Goal: Task Accomplishment & Management: Manage account settings

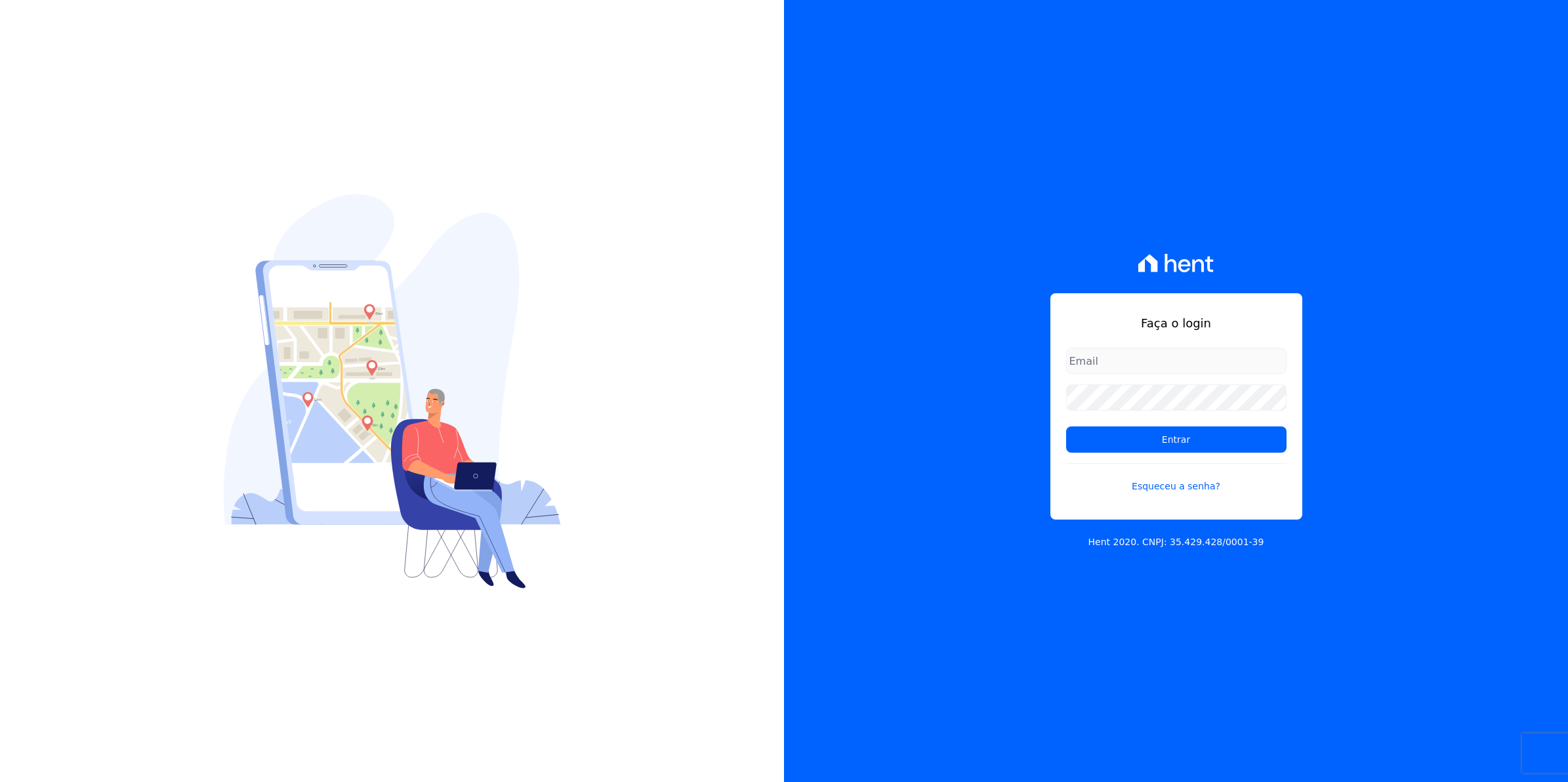
click at [1104, 362] on input "email" at bounding box center [1176, 361] width 221 height 26
type input "[EMAIL_ADDRESS][DOMAIN_NAME]"
click at [1066, 426] on input "Entrar" at bounding box center [1176, 439] width 221 height 26
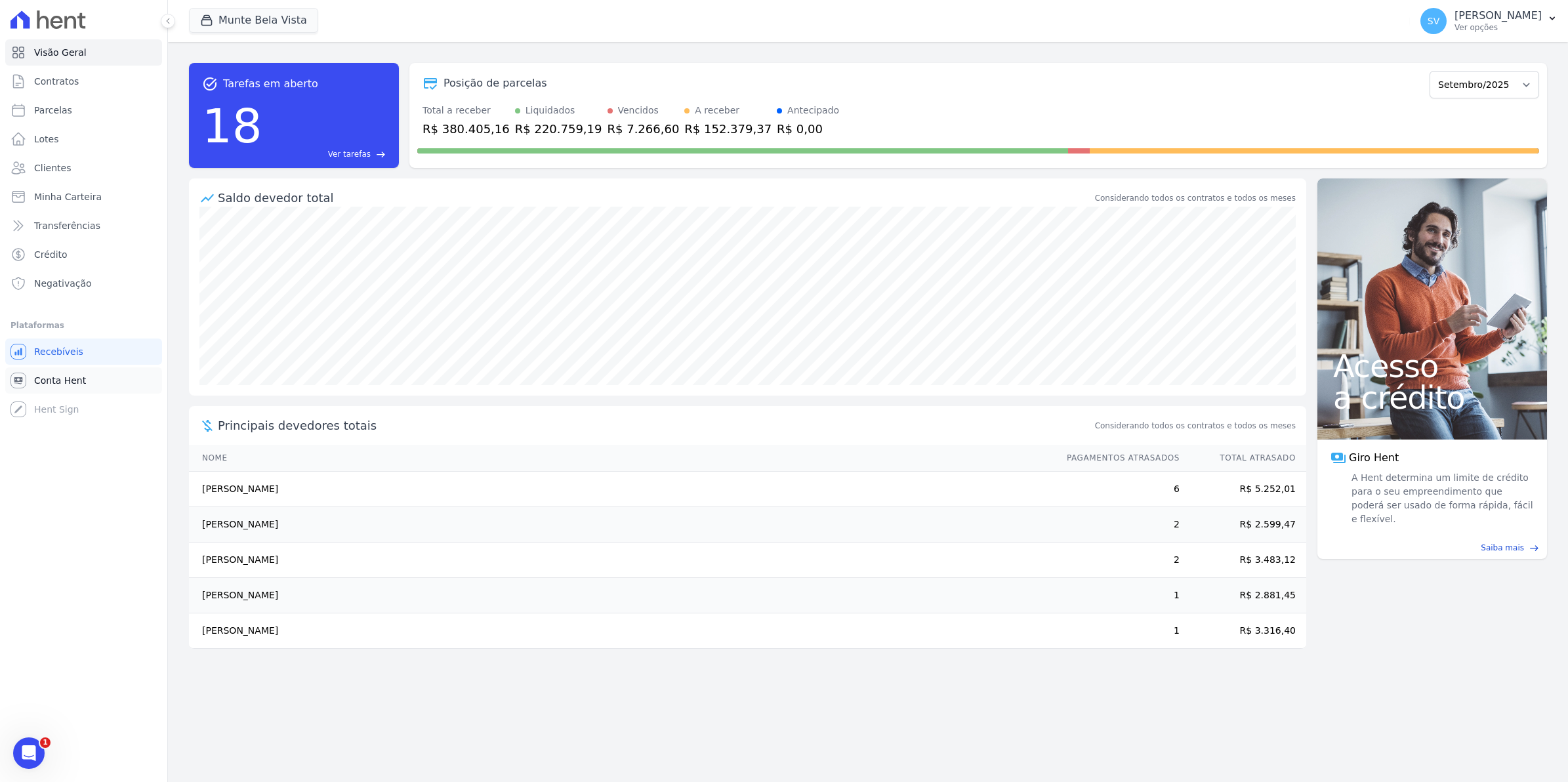
click at [38, 383] on span "Conta Hent" at bounding box center [60, 380] width 52 height 13
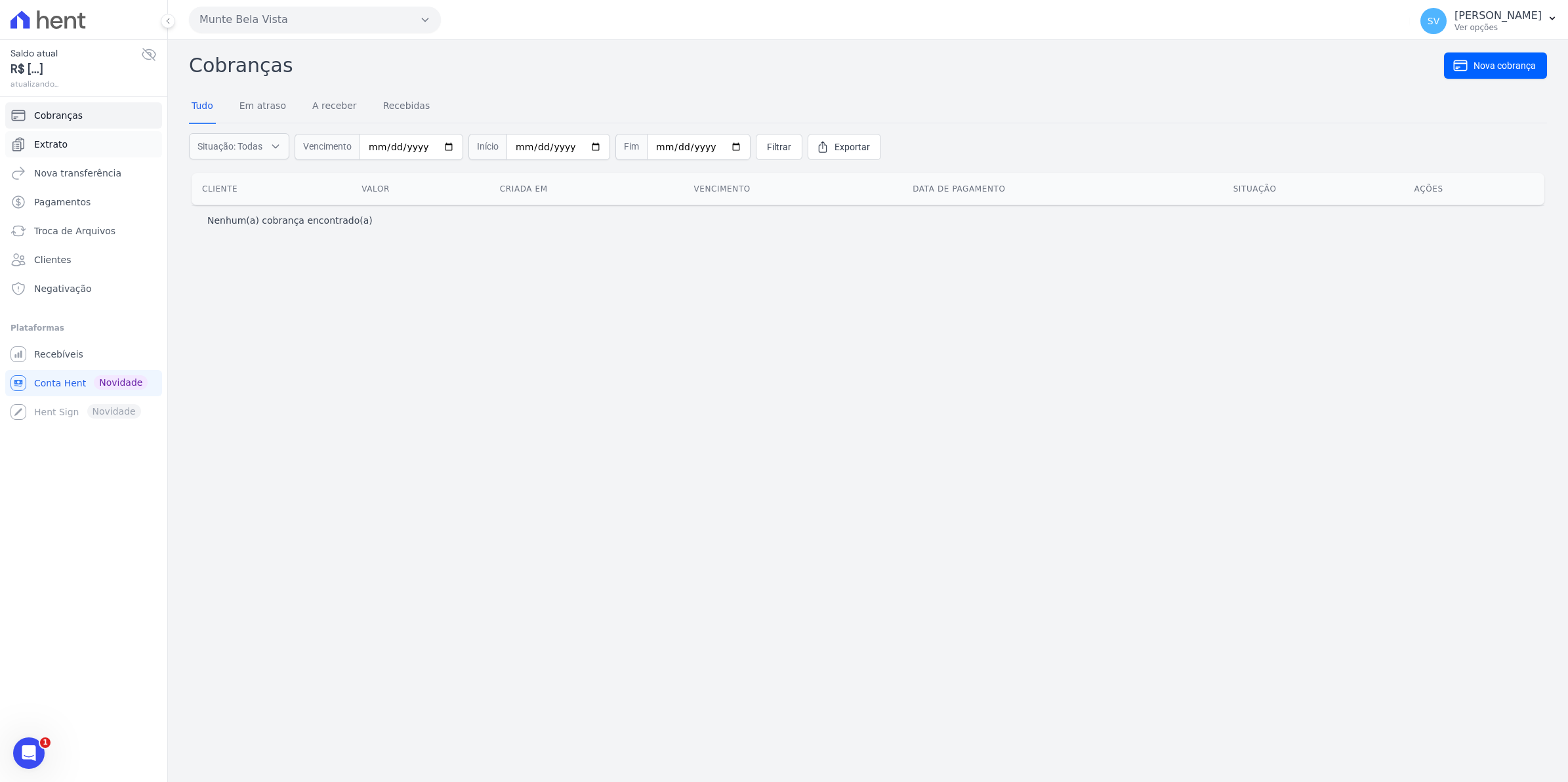
click at [64, 151] on link "Extrato" at bounding box center [83, 144] width 157 height 26
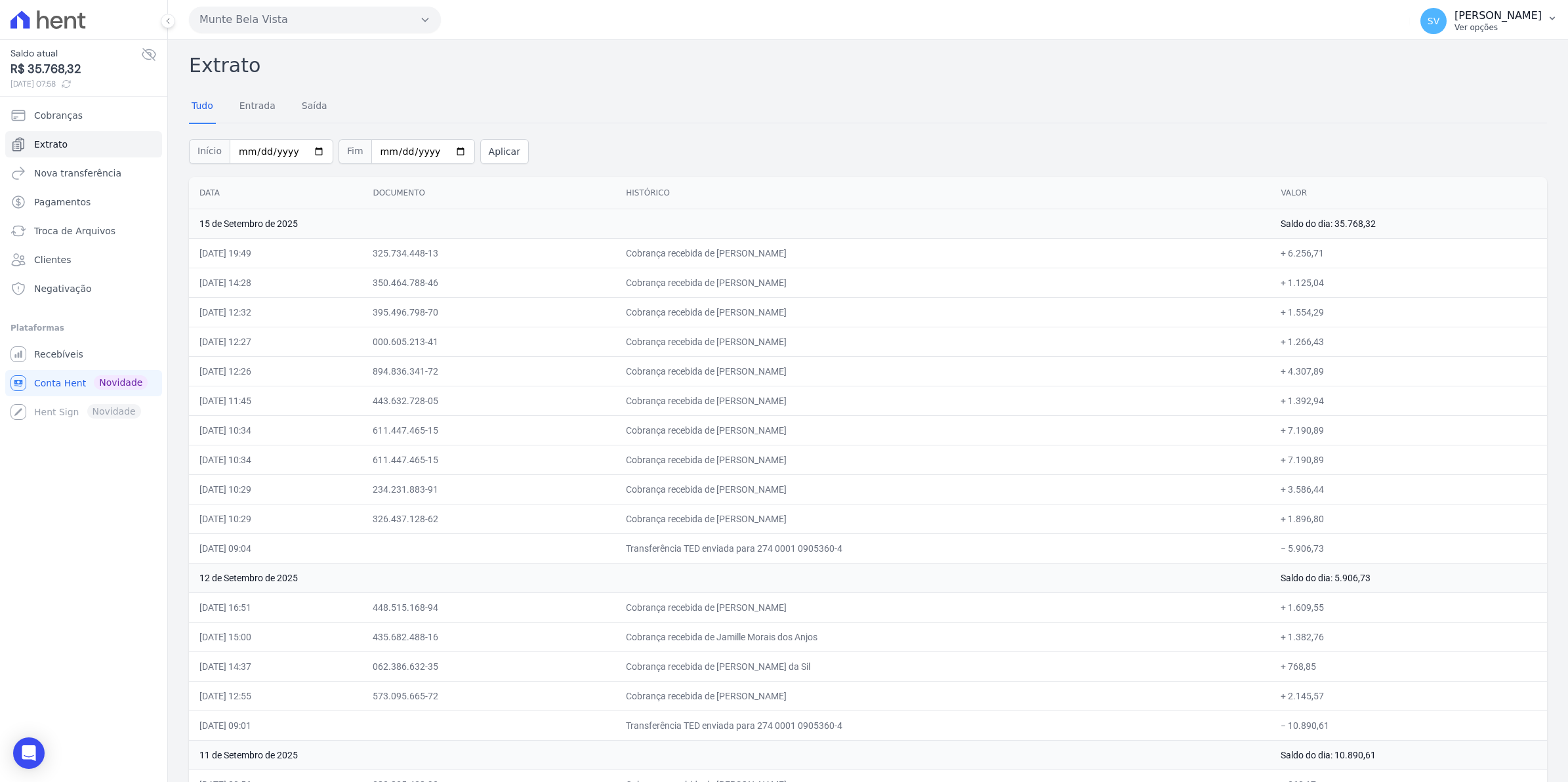
click at [1439, 23] on span "SV" at bounding box center [1433, 20] width 12 height 9
click at [35, 361] on link "Recebíveis" at bounding box center [83, 354] width 157 height 26
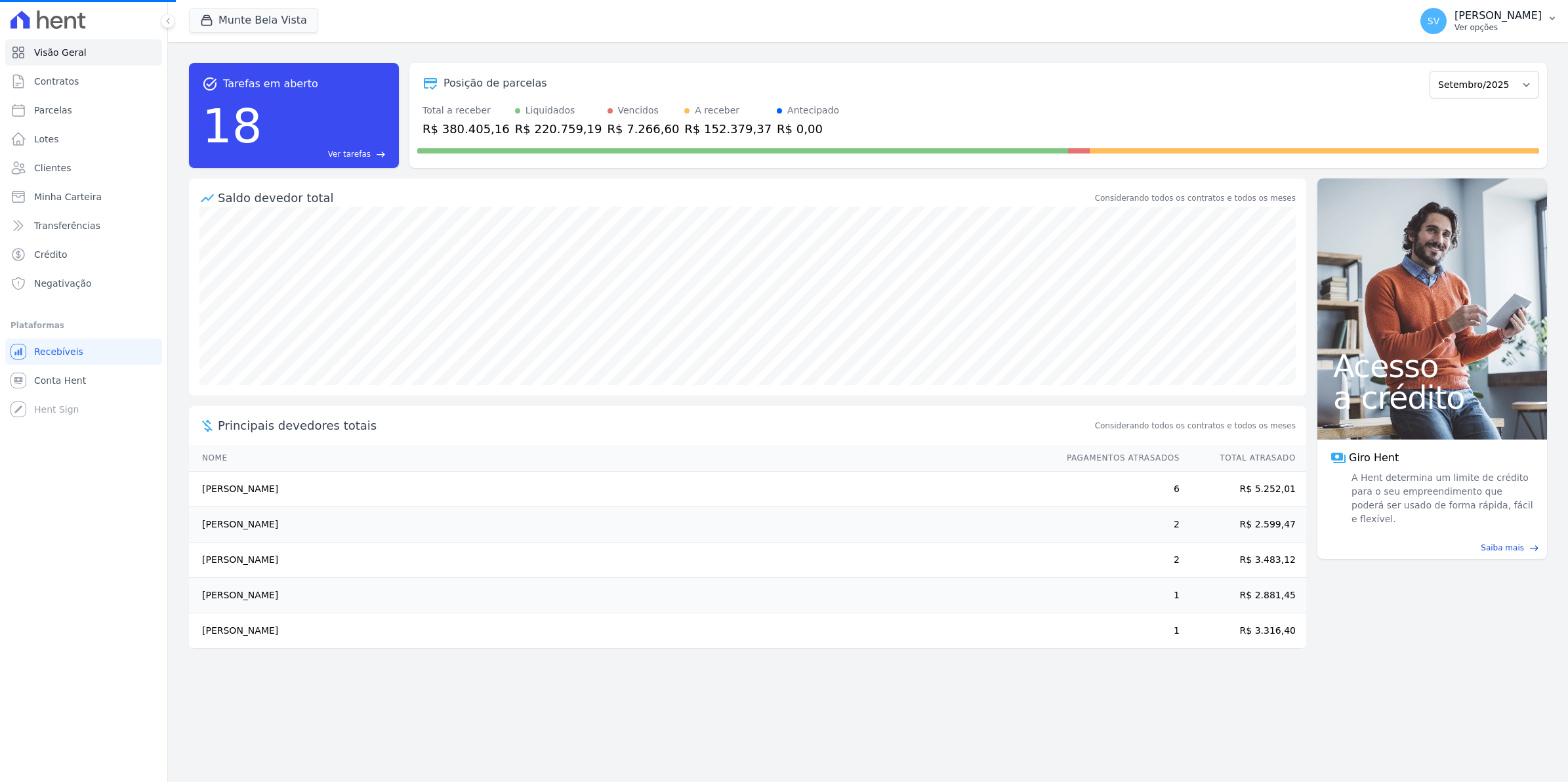
click at [1439, 17] on span "SV" at bounding box center [1433, 20] width 12 height 9
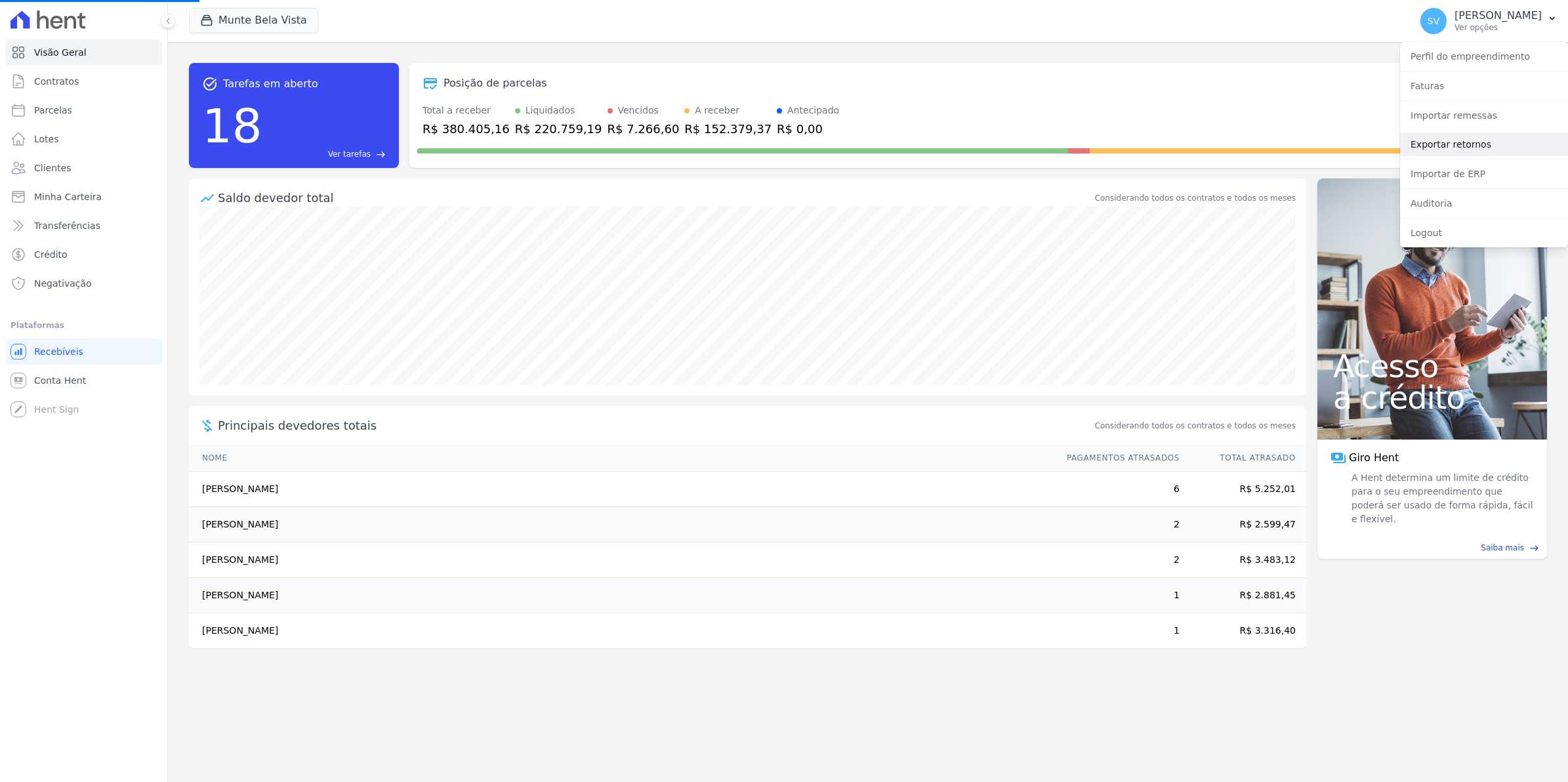
click at [1448, 142] on link "Exportar retornos" at bounding box center [1484, 144] width 168 height 23
click at [1438, 148] on link "Exportar retornos" at bounding box center [1484, 144] width 168 height 23
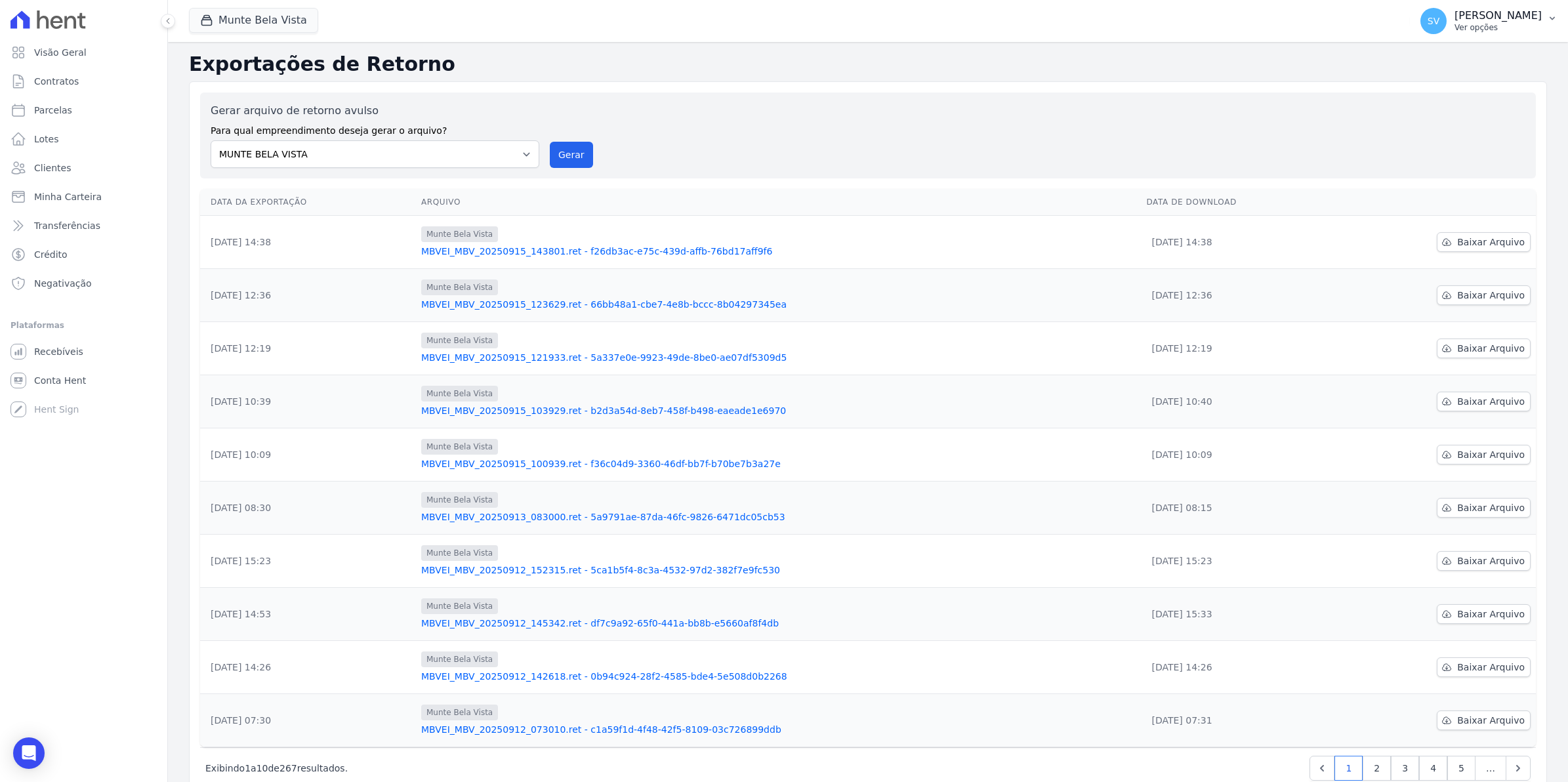
click at [1439, 26] on span "SV" at bounding box center [1433, 20] width 12 height 9
drag, startPoint x: 1224, startPoint y: 149, endPoint x: 1262, endPoint y: 175, distance: 46.0
click at [1224, 149] on div "Gerar arquivo de retorno avulso Para qual empreendimento deseja gerar o arquivo…" at bounding box center [868, 135] width 1315 height 65
click at [573, 159] on button "Gerar" at bounding box center [572, 154] width 44 height 26
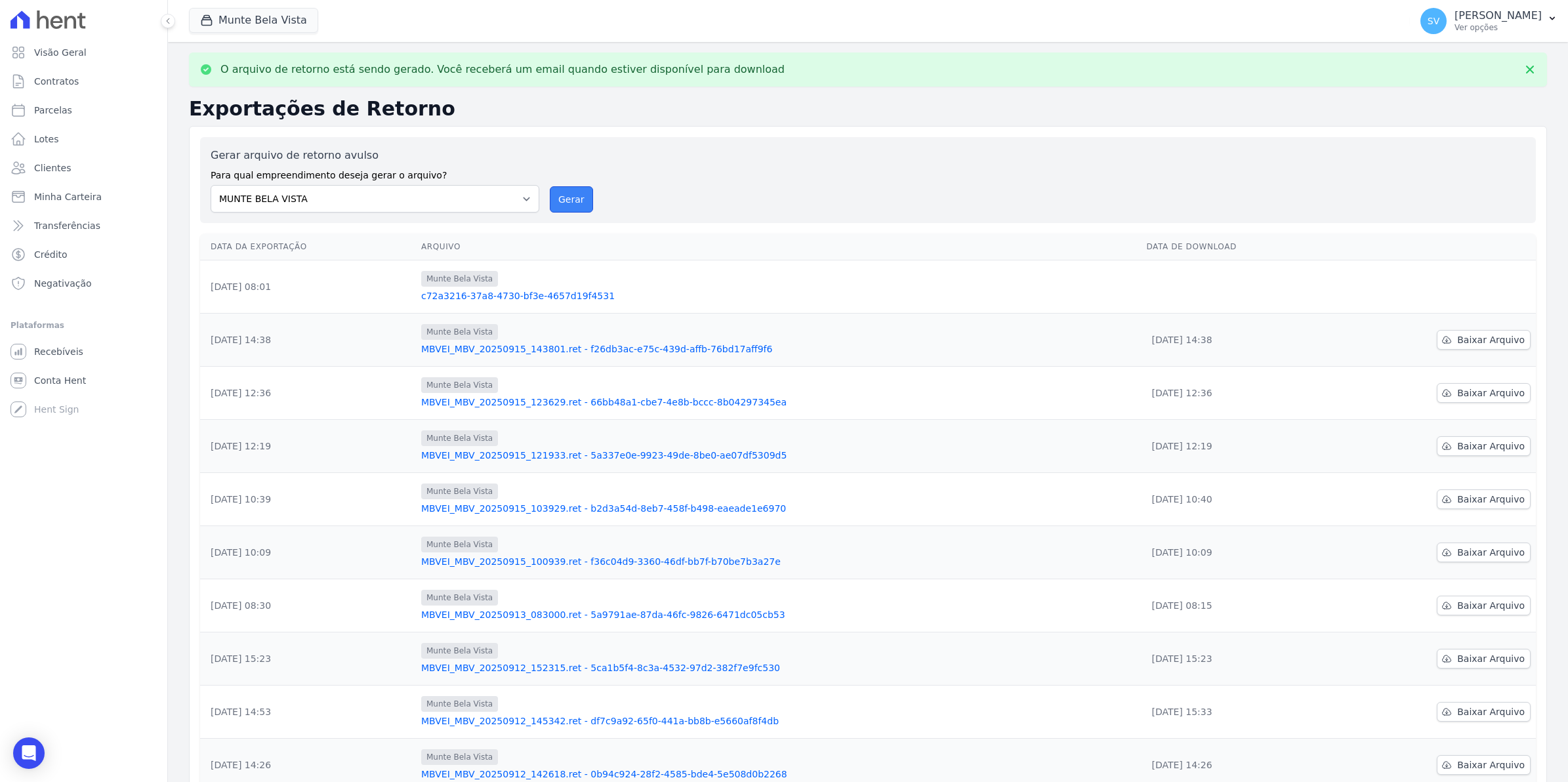
click at [559, 203] on button "Gerar" at bounding box center [572, 199] width 44 height 26
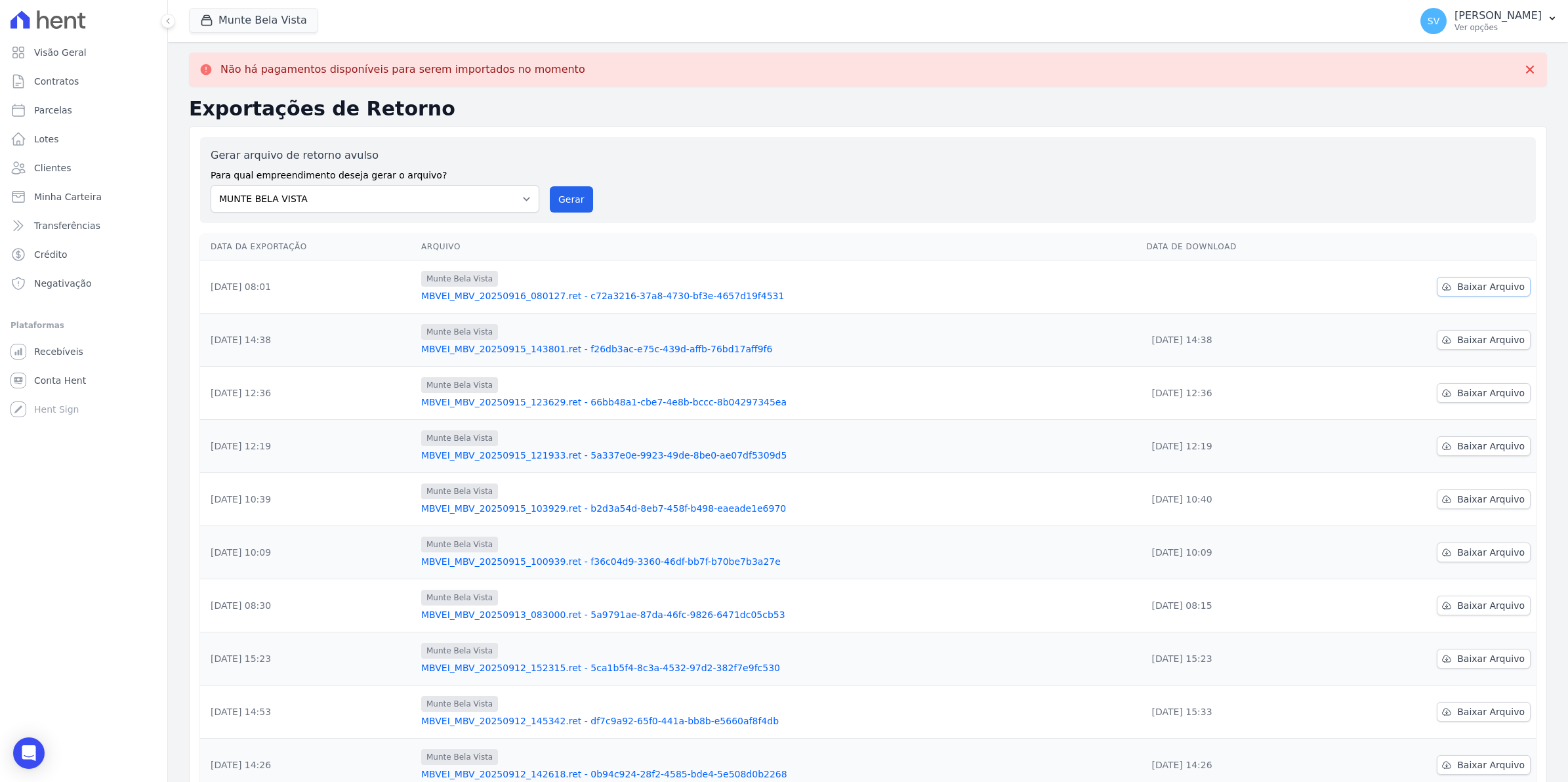
click at [1485, 293] on span "Baixar Arquivo" at bounding box center [1491, 286] width 68 height 13
click at [1485, 290] on span "Baixar Arquivo" at bounding box center [1491, 286] width 68 height 13
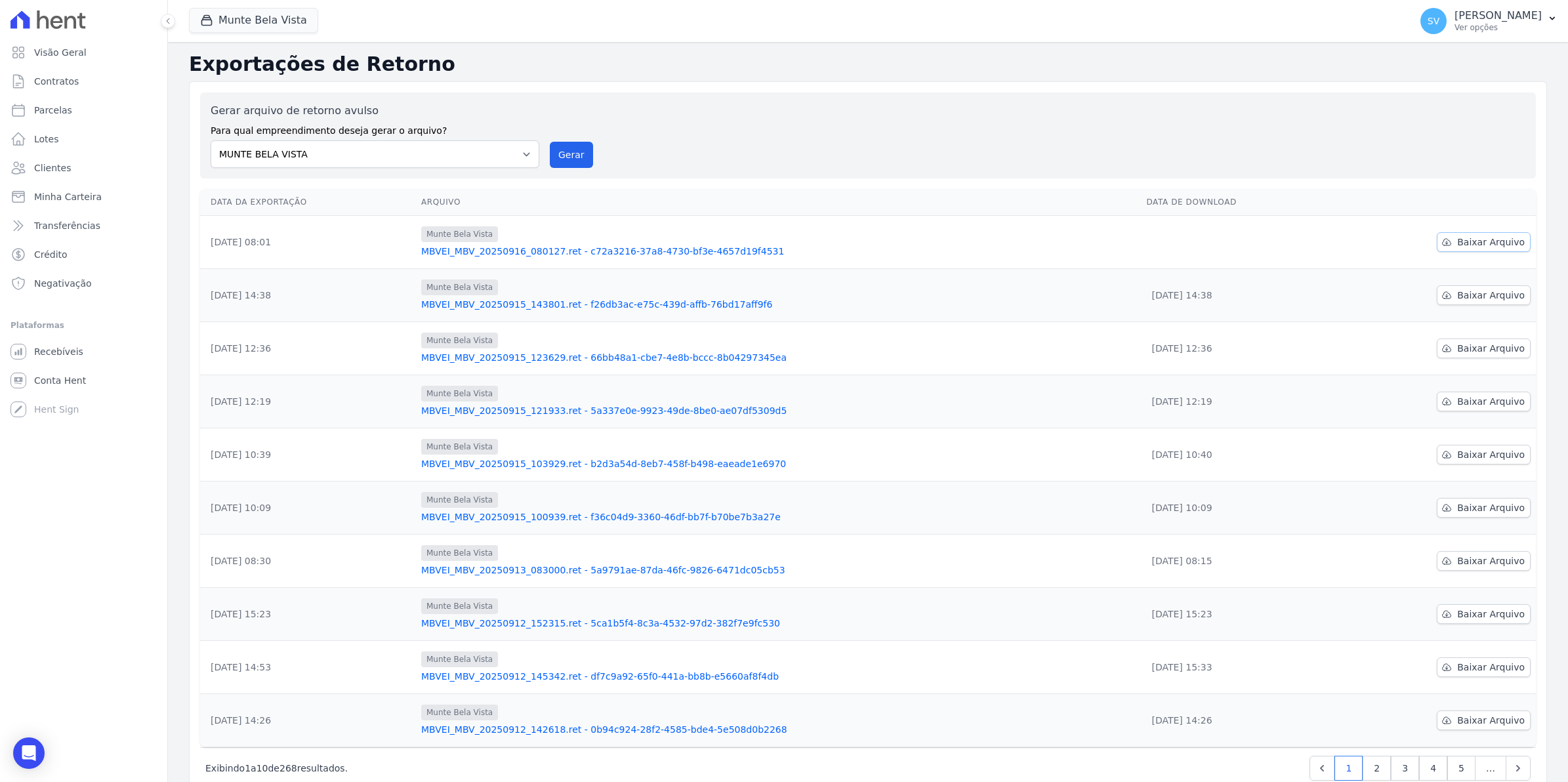
click at [1477, 239] on span "Baixar Arquivo" at bounding box center [1491, 242] width 68 height 13
click at [57, 356] on span "Recebíveis" at bounding box center [58, 352] width 49 height 13
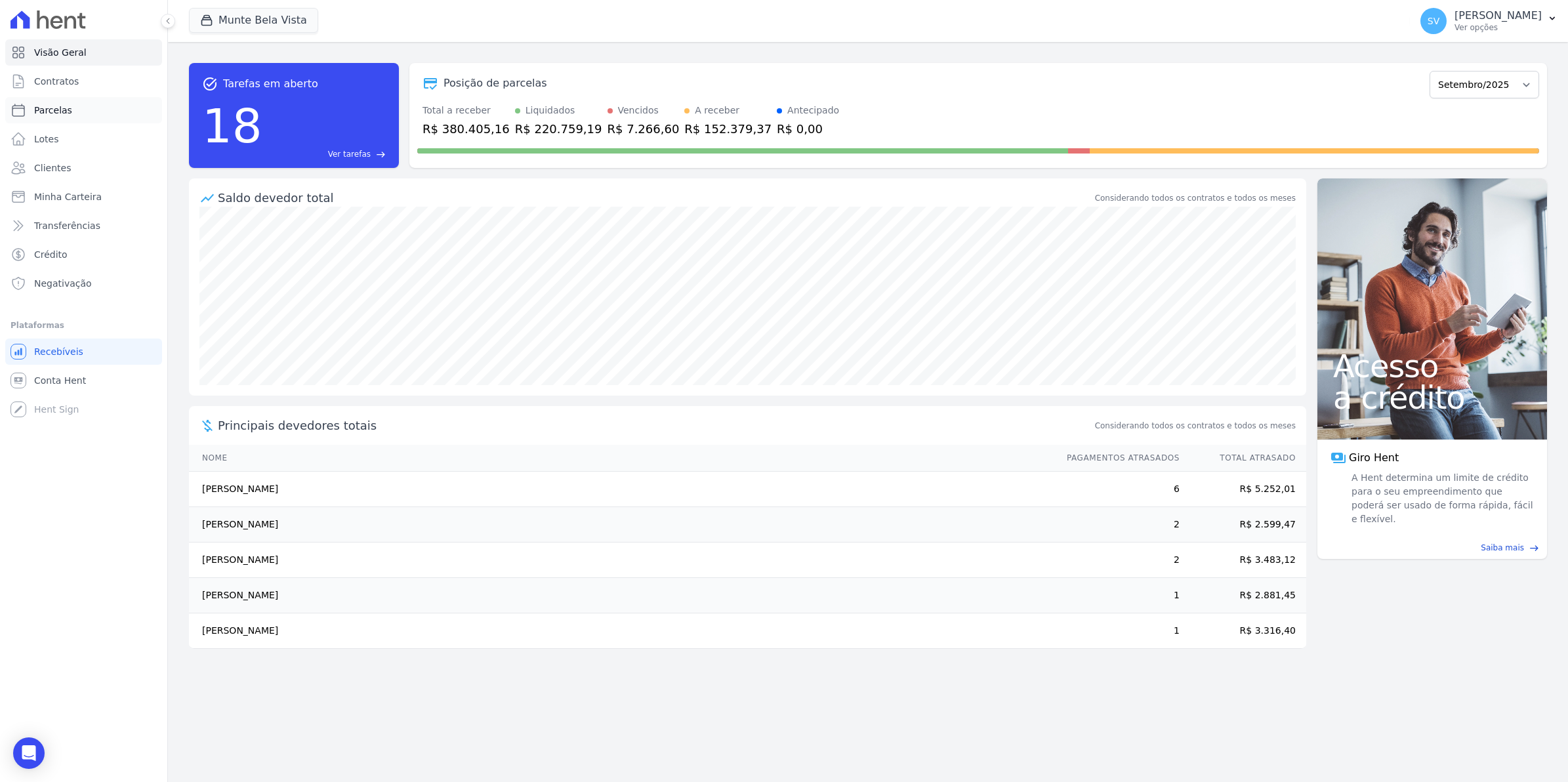
click at [57, 115] on span "Parcelas" at bounding box center [53, 110] width 38 height 13
select select
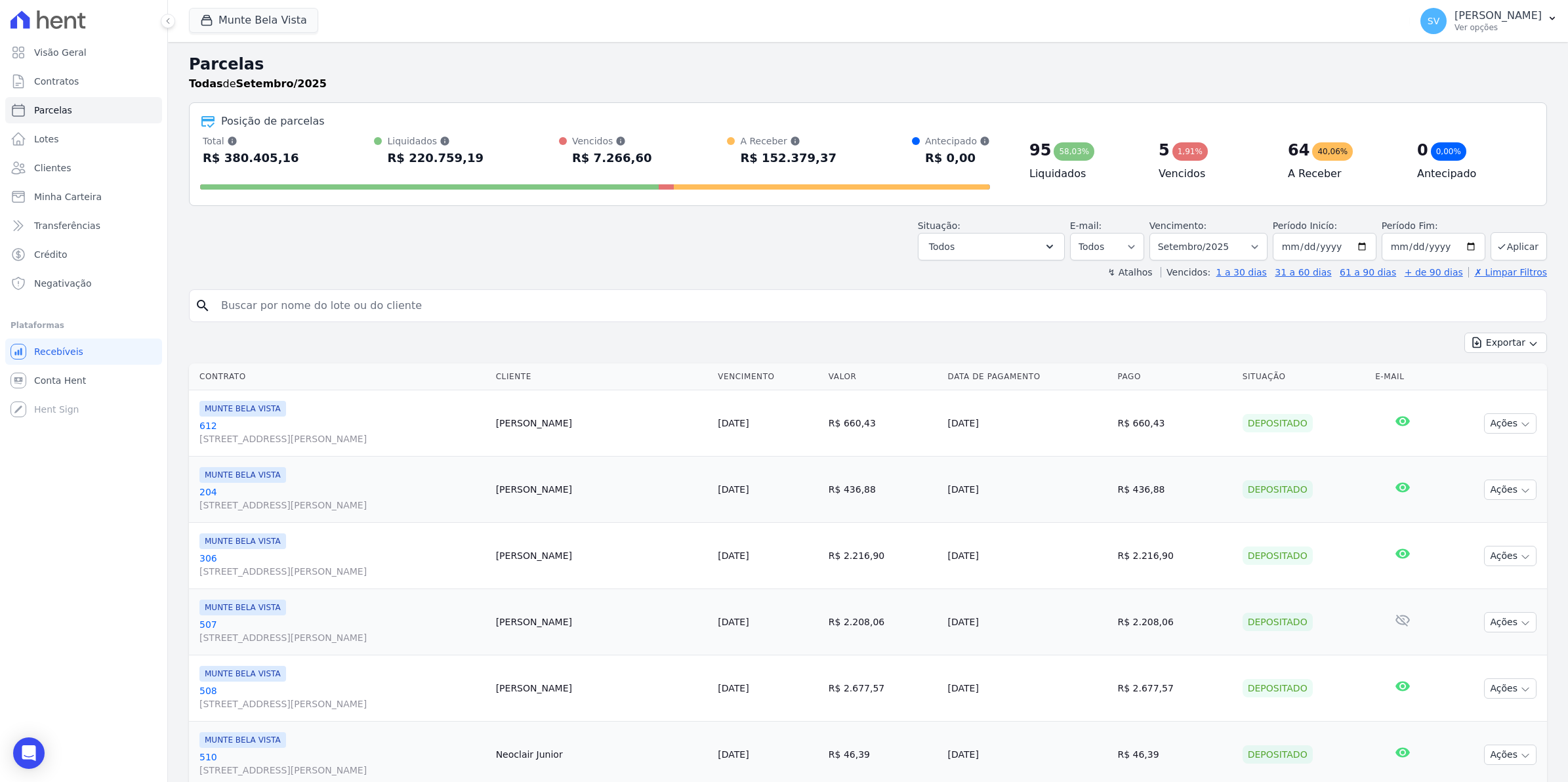
click at [283, 311] on input "search" at bounding box center [877, 306] width 1328 height 26
click at [60, 378] on span "Conta Hent" at bounding box center [60, 380] width 52 height 13
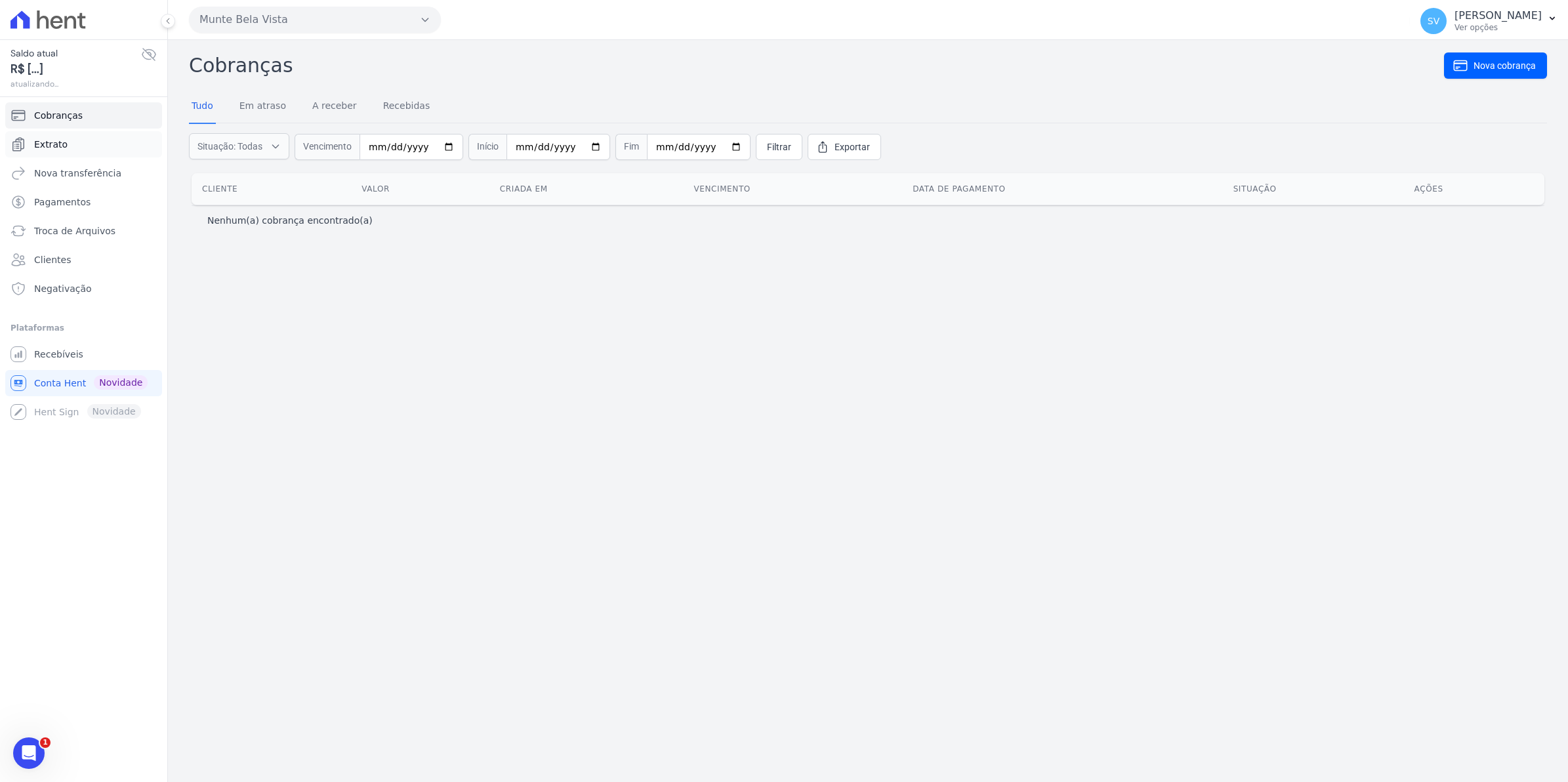
click at [46, 149] on span "Extrato" at bounding box center [50, 144] width 33 height 13
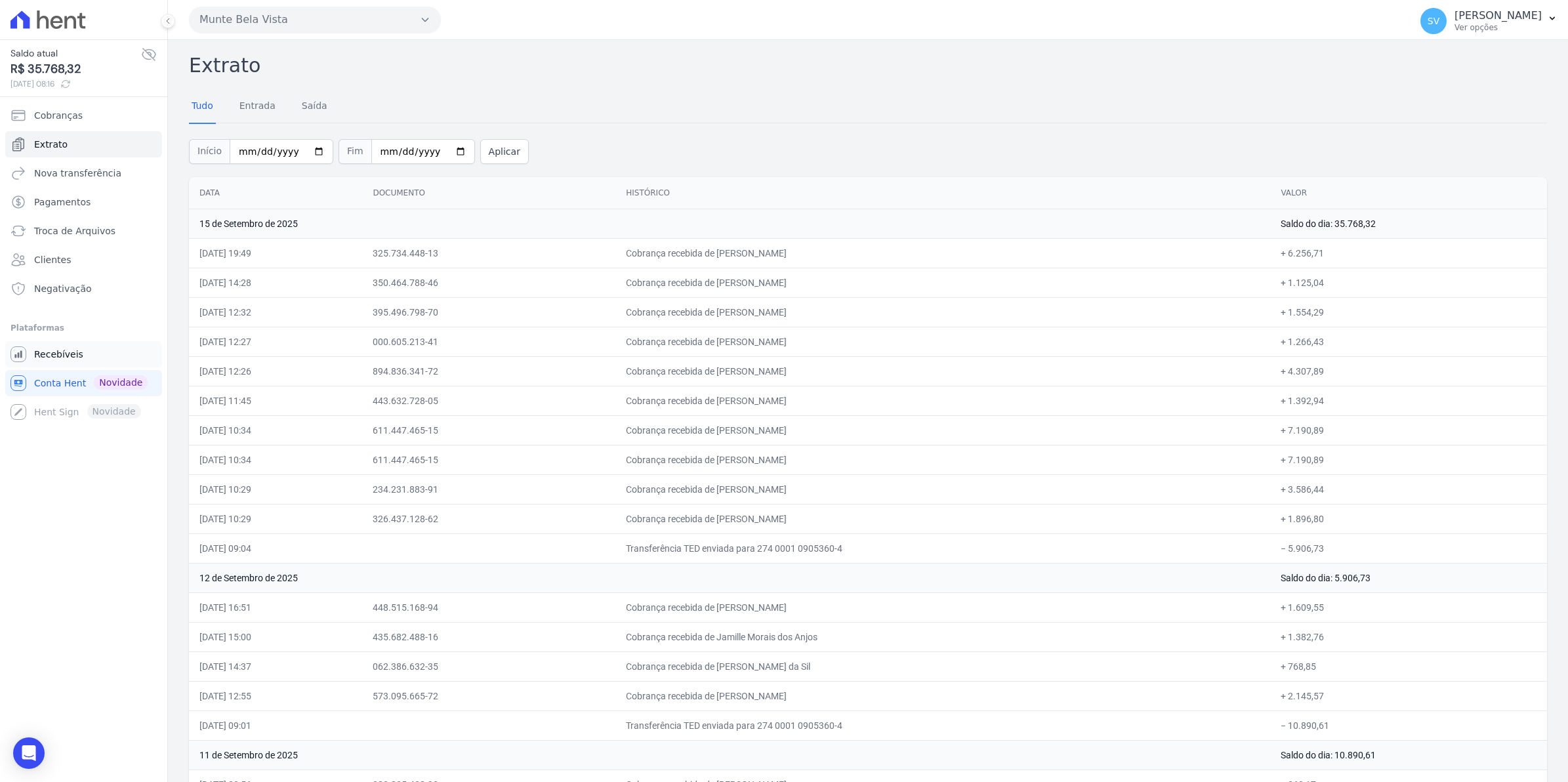
click at [40, 357] on span "Recebíveis" at bounding box center [58, 354] width 49 height 13
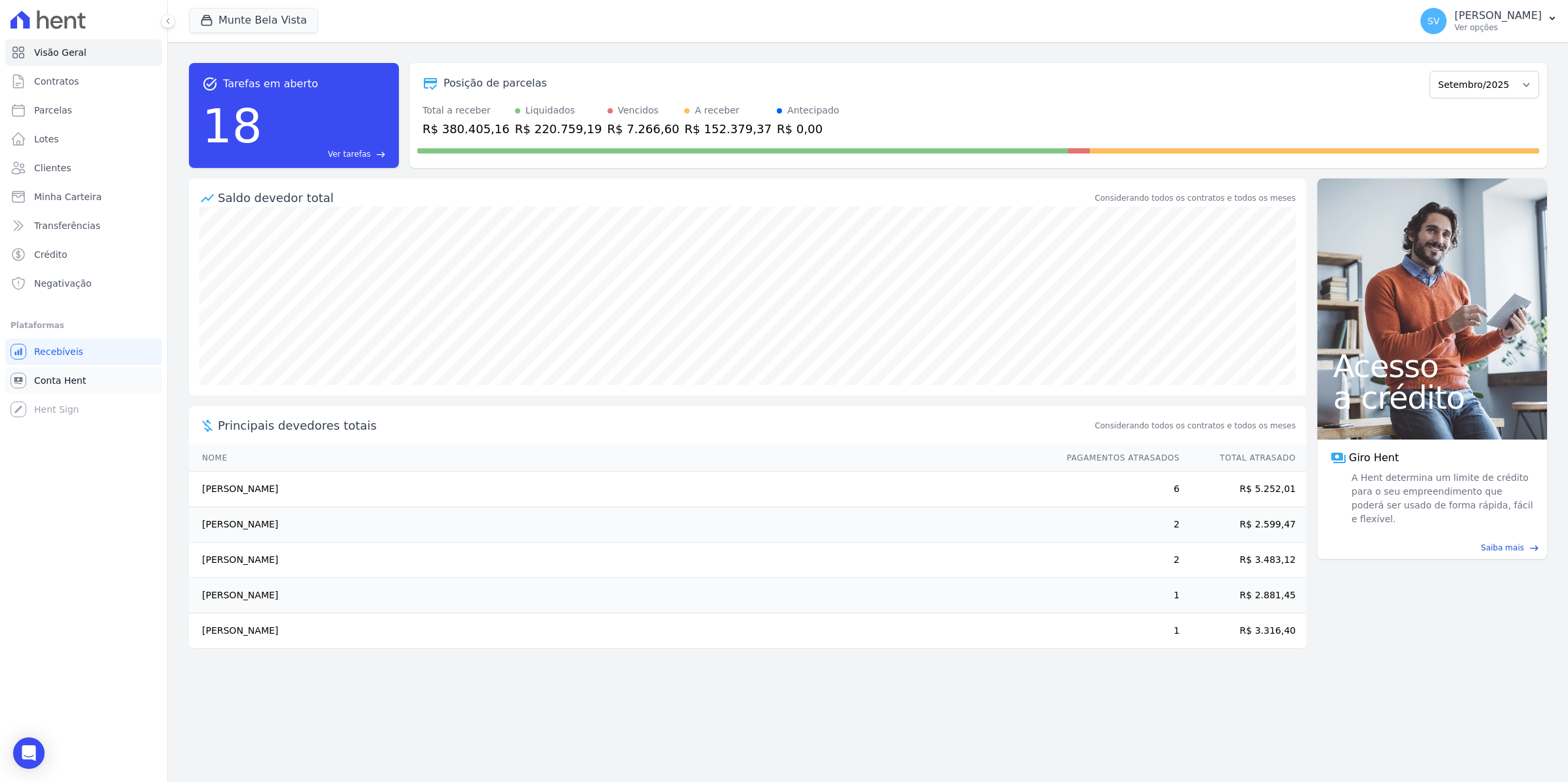
click at [35, 382] on span "Conta Hent" at bounding box center [60, 380] width 52 height 13
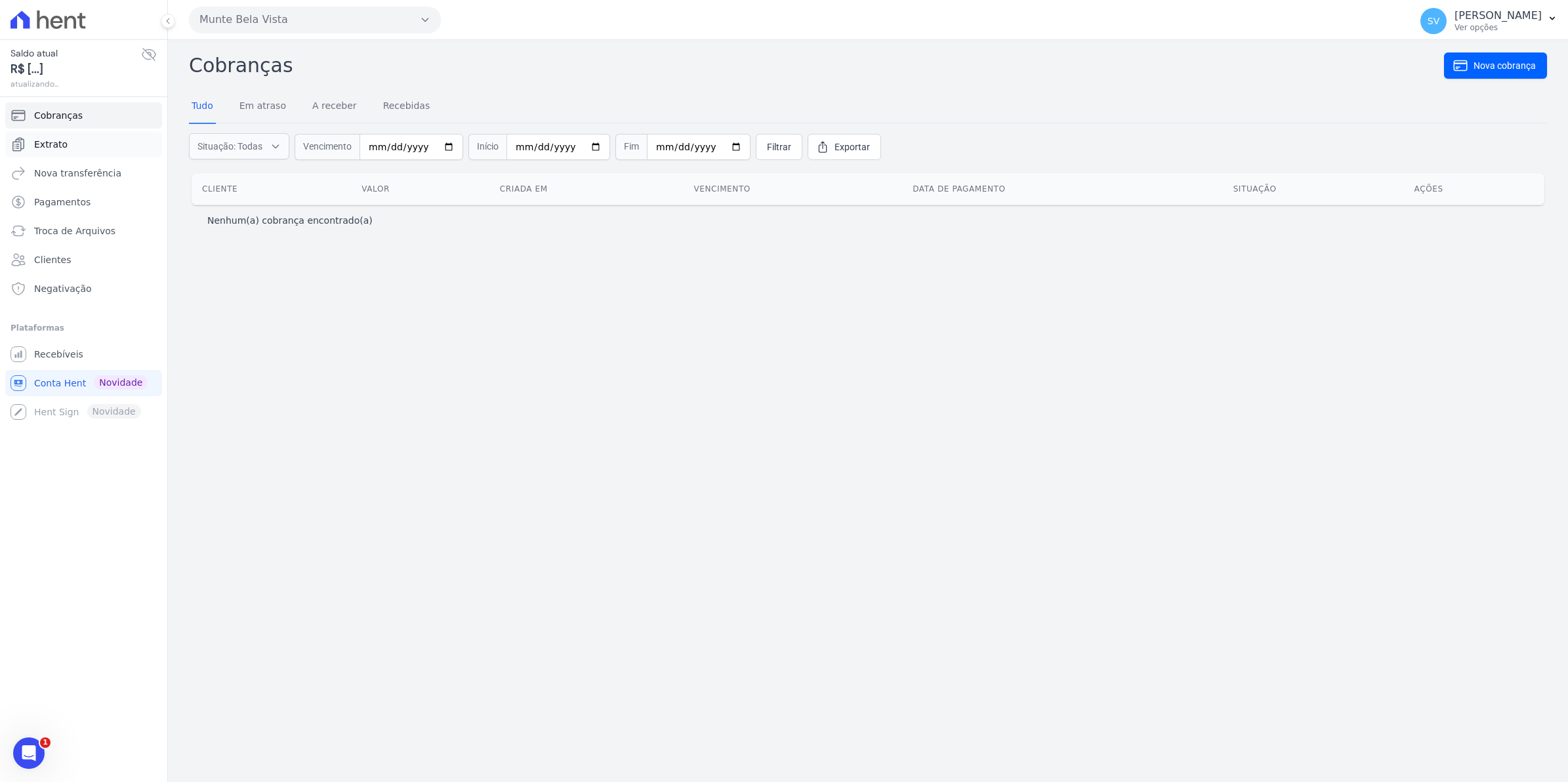
click at [44, 150] on span "Extrato" at bounding box center [50, 144] width 33 height 13
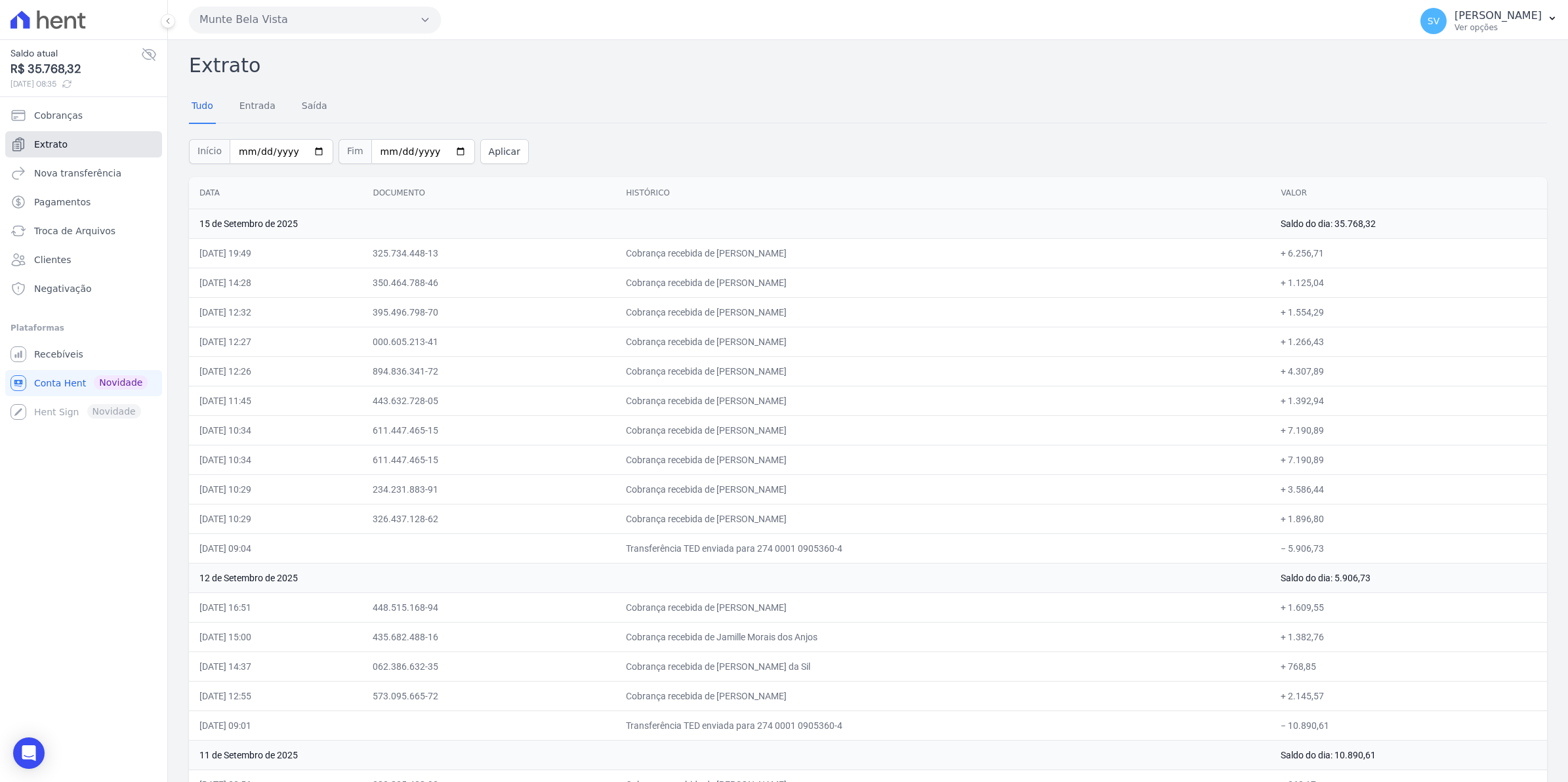
click at [69, 146] on link "Extrato" at bounding box center [83, 144] width 157 height 26
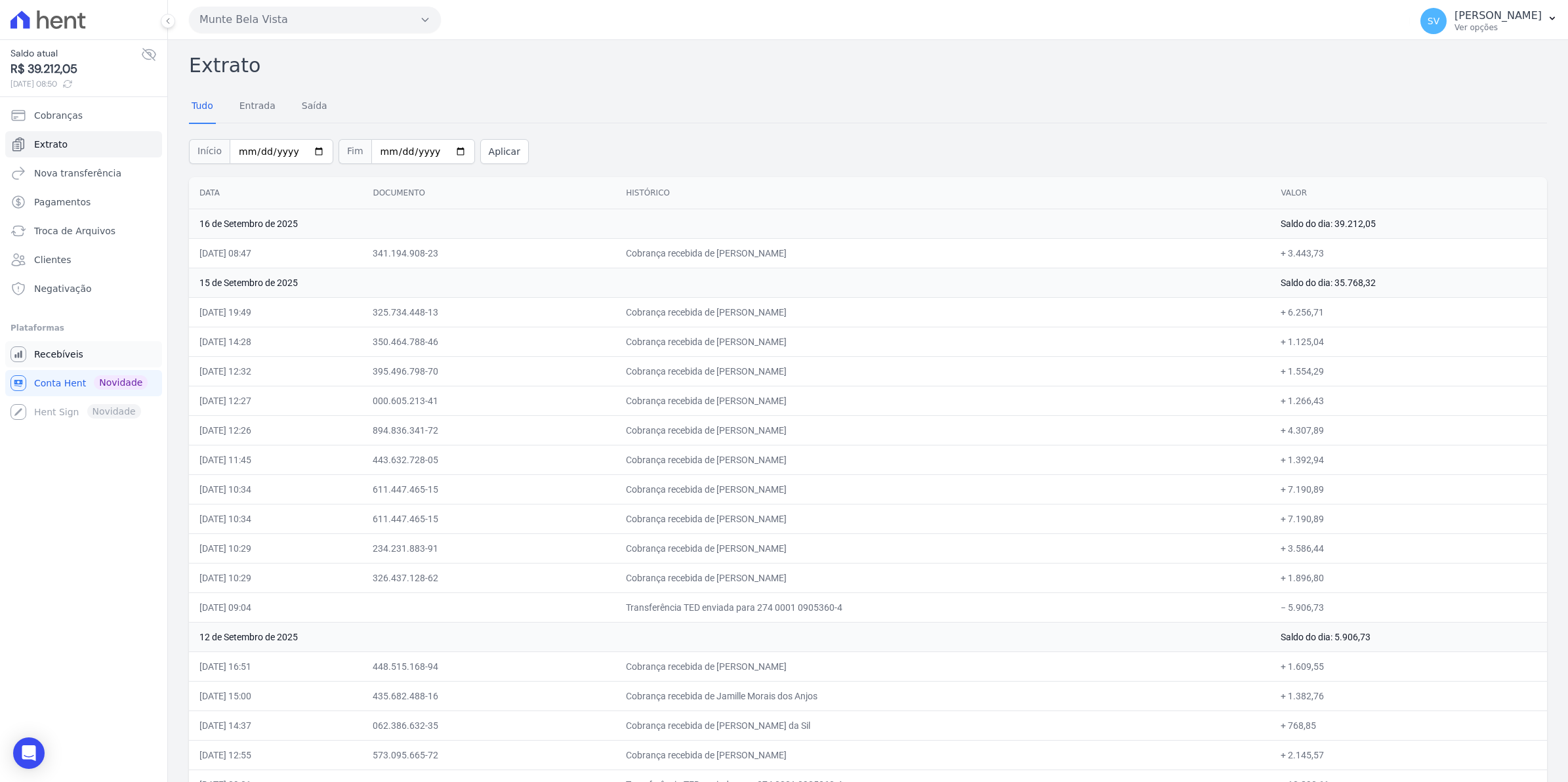
click at [68, 357] on span "Recebíveis" at bounding box center [58, 354] width 49 height 13
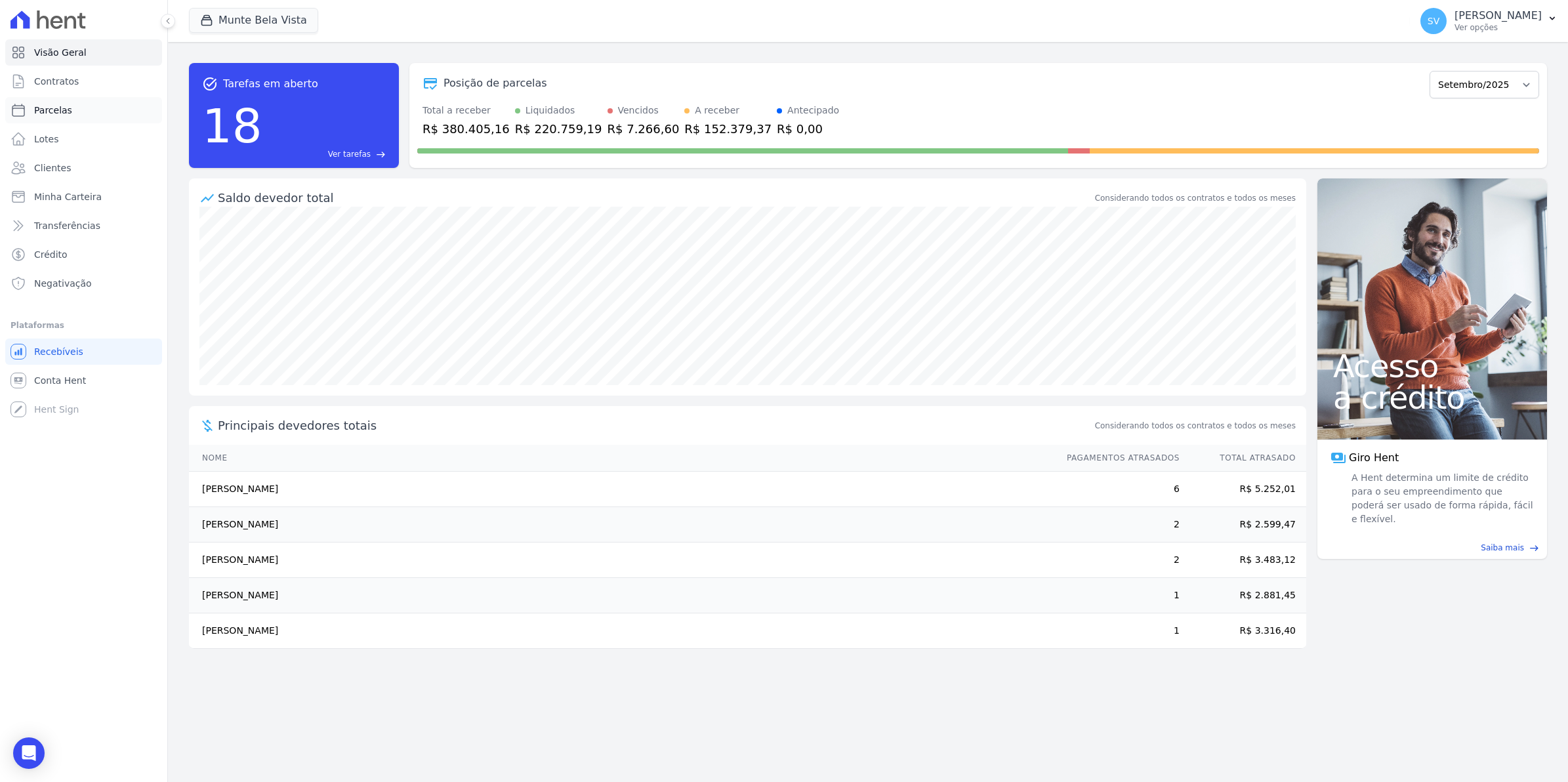
click at [61, 112] on span "Parcelas" at bounding box center [53, 110] width 38 height 13
select select
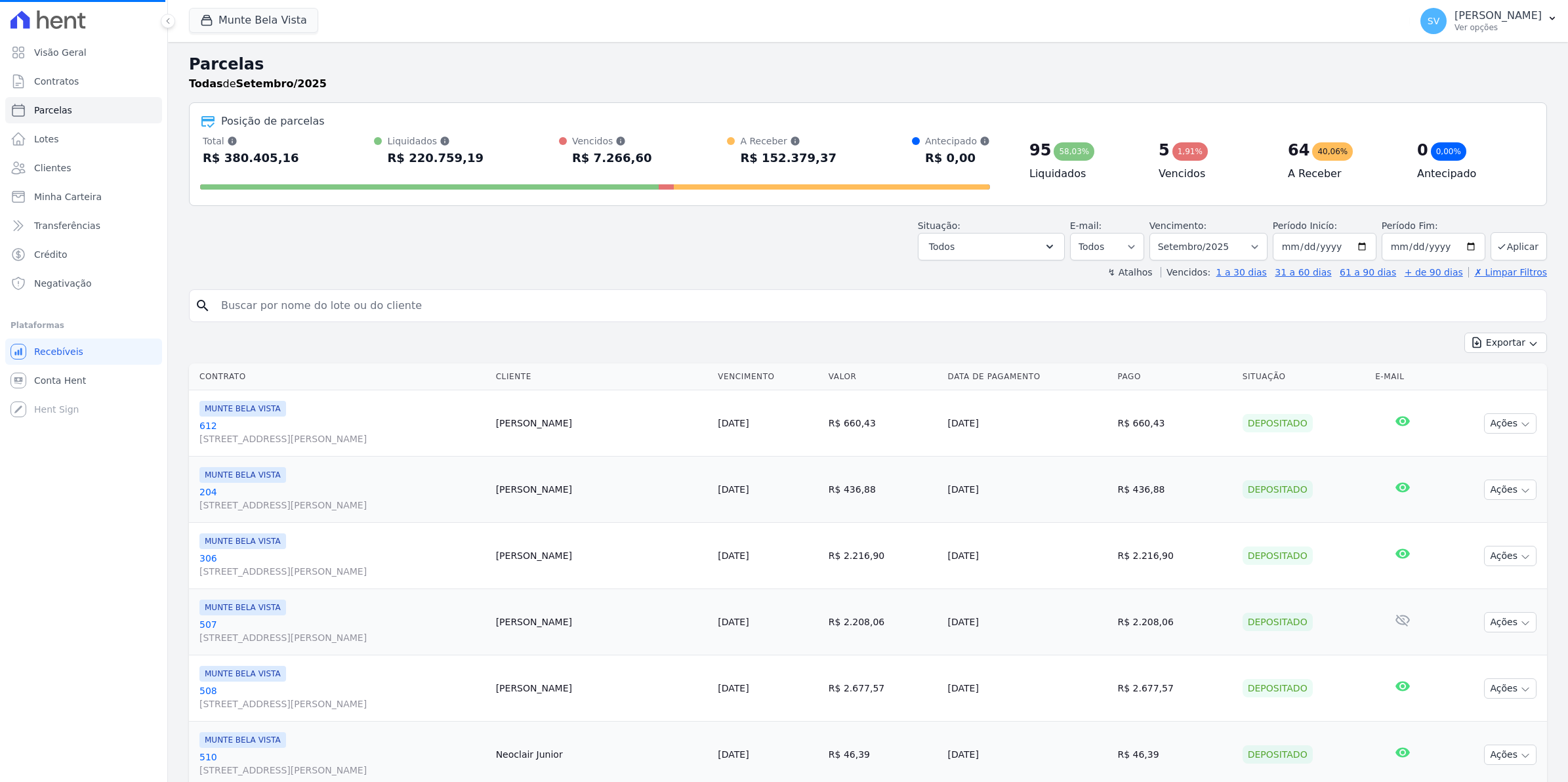
select select
click at [264, 308] on input "search" at bounding box center [877, 306] width 1328 height 26
type input "RAFAEL"
select select
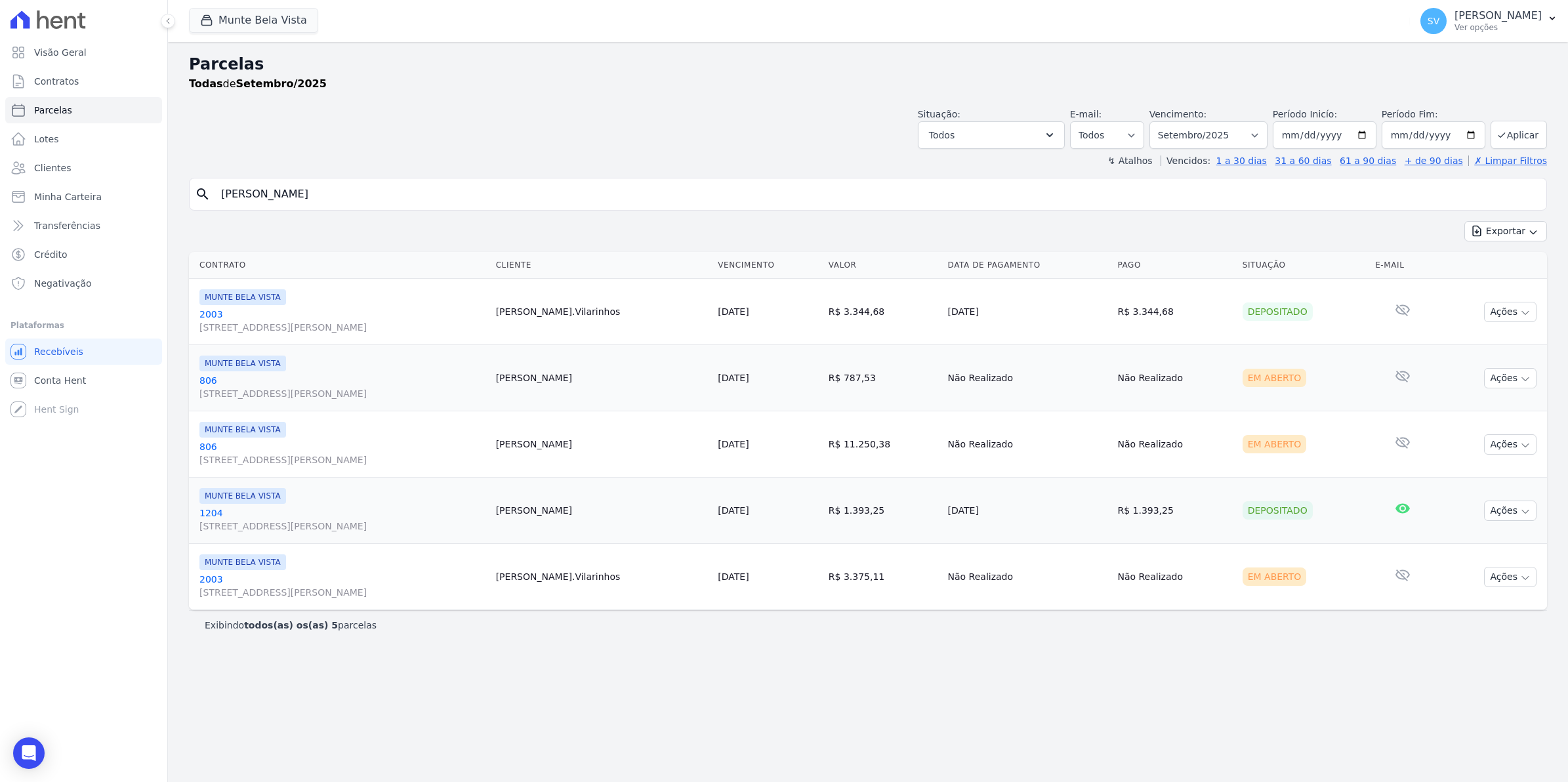
click at [213, 446] on link "806 Avenida Brigadeiro Faria Lima, 1306, 4 andar, Pinheiros" at bounding box center [343, 453] width 286 height 26
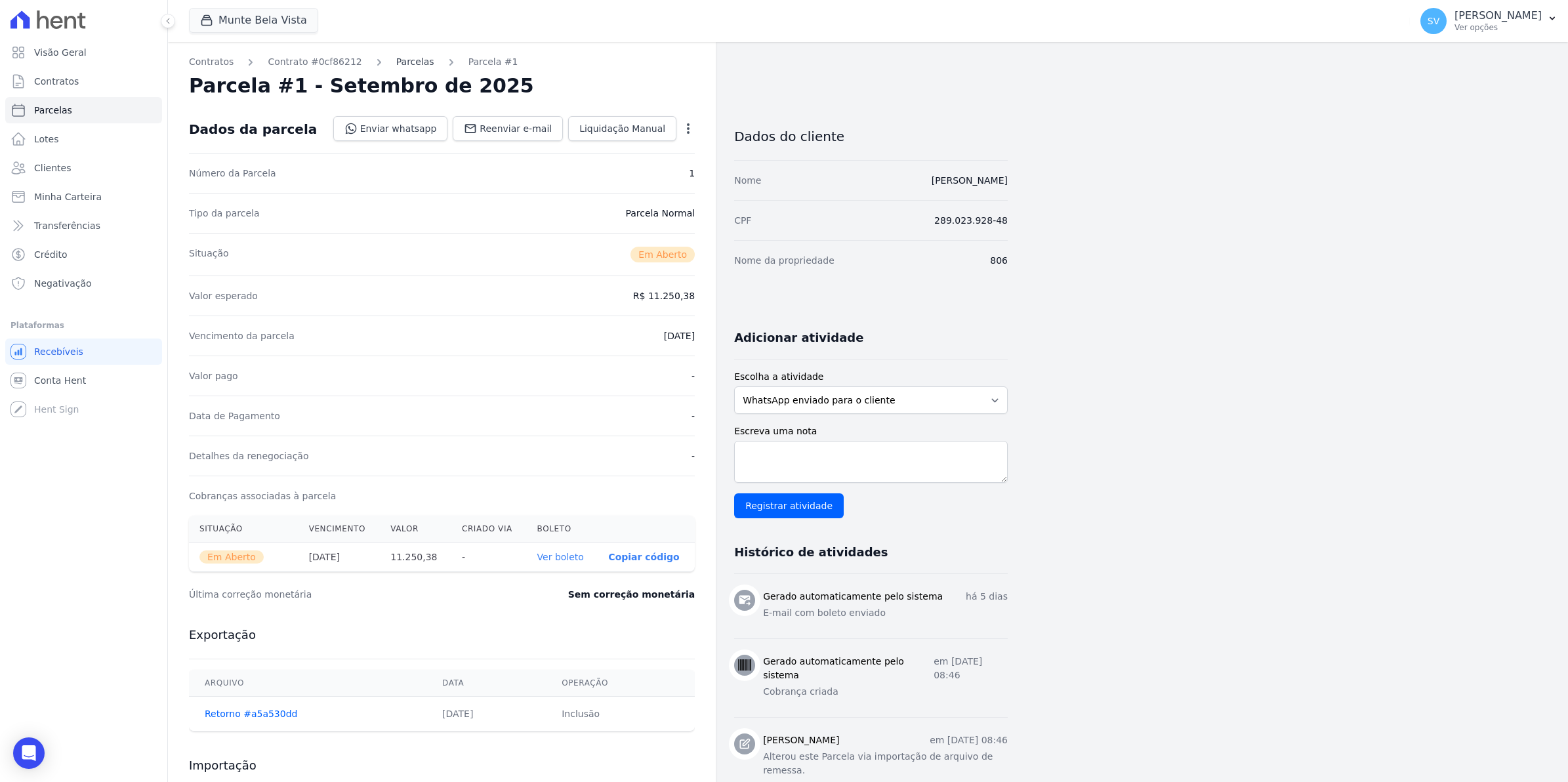
click at [396, 63] on link "Parcelas" at bounding box center [415, 61] width 38 height 14
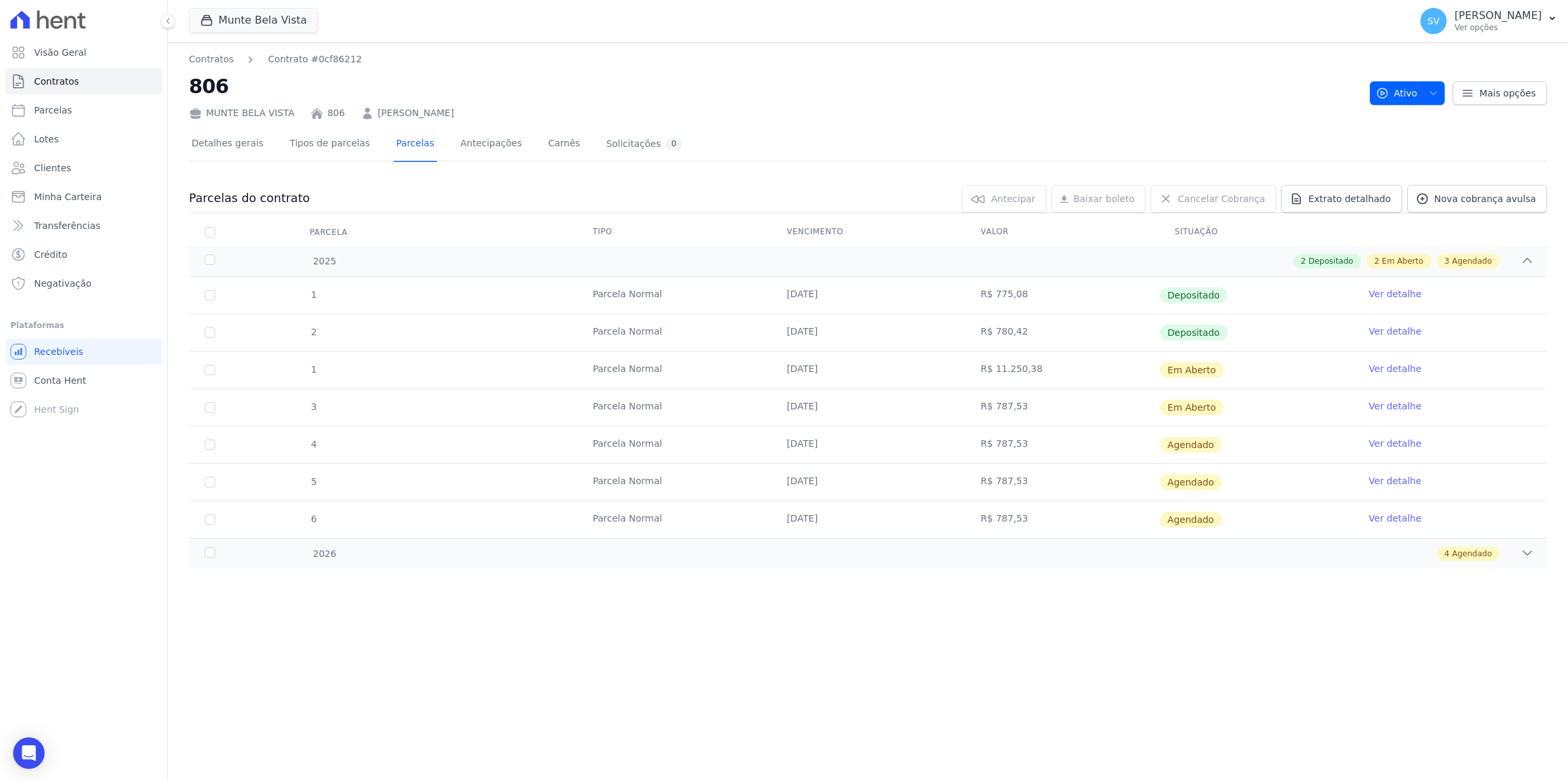
click at [1394, 371] on link "Ver detalhe" at bounding box center [1394, 369] width 53 height 13
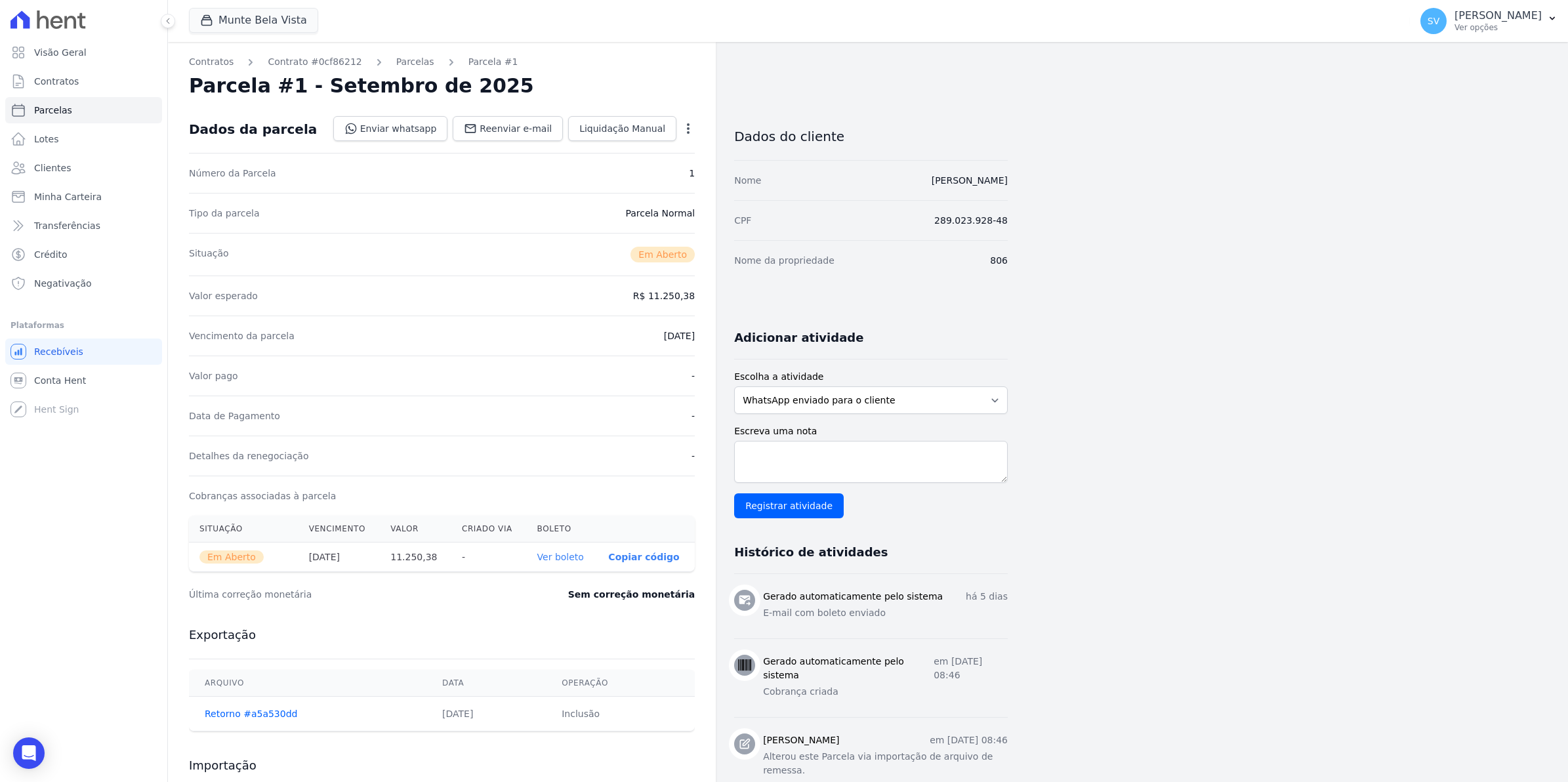
click at [692, 130] on icon "button" at bounding box center [688, 129] width 13 height 13
click at [627, 150] on link "Alterar" at bounding box center [632, 146] width 116 height 23
click at [611, 339] on input "2025-09-25" at bounding box center [643, 335] width 104 height 27
drag, startPoint x: 1324, startPoint y: 478, endPoint x: 1317, endPoint y: 471, distance: 9.9
click at [1317, 471] on div "Contratos Contrato #0cf86212 Parcelas Parcela #1 Parcela #1 - Setembro de 2025 …" at bounding box center [857, 464] width 1379 height 845
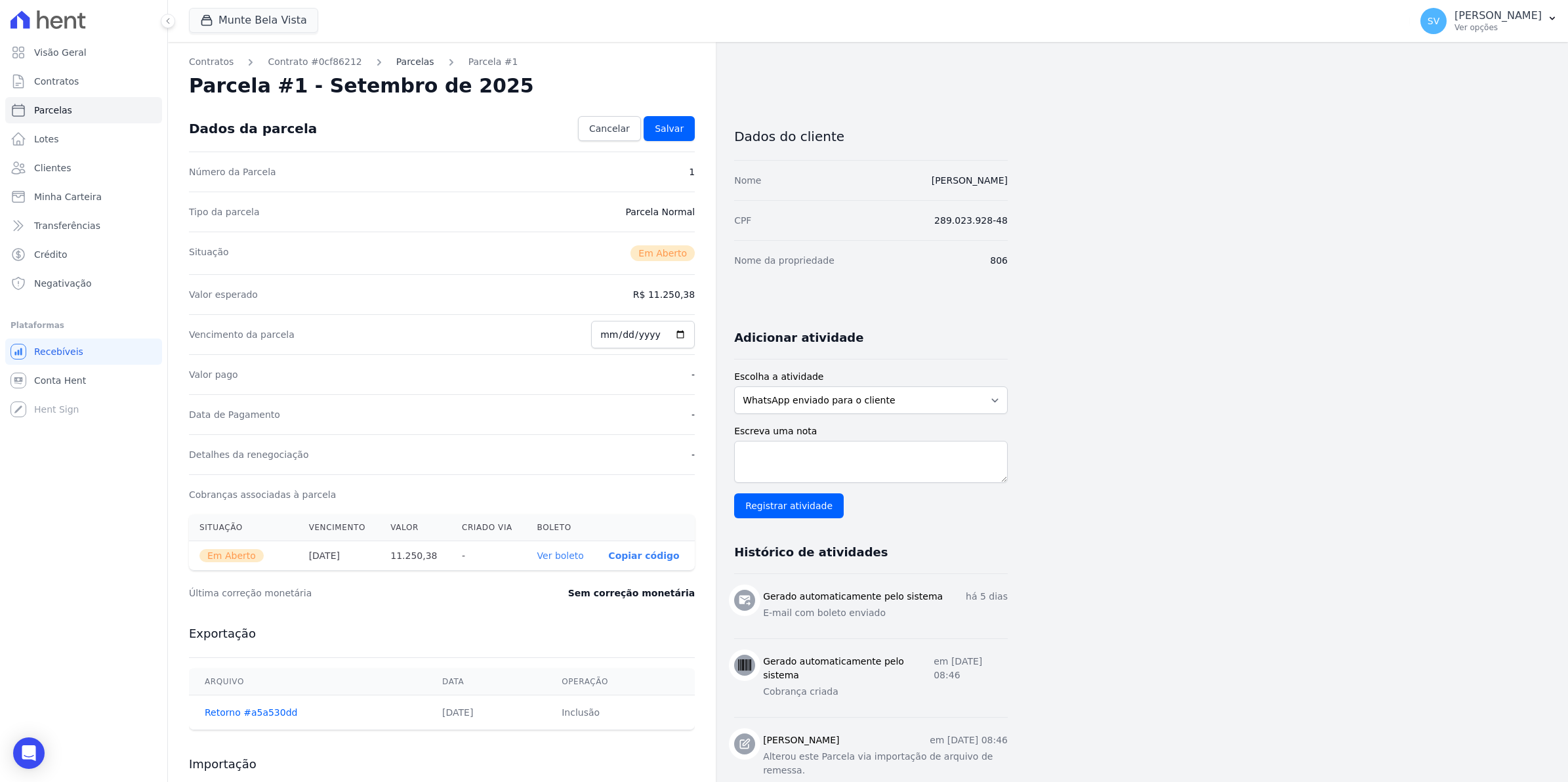
click at [396, 64] on link "Parcelas" at bounding box center [415, 61] width 38 height 14
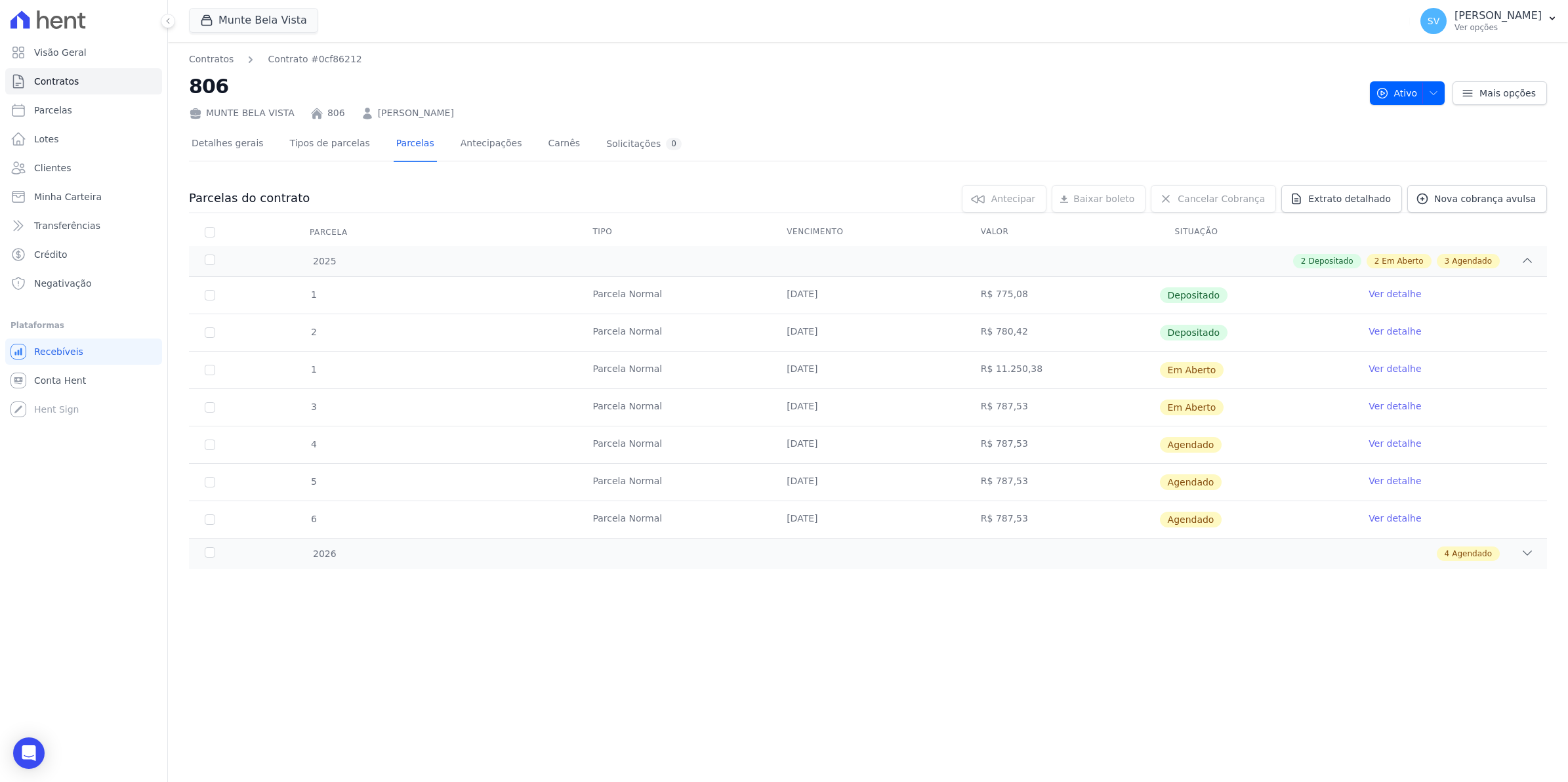
click at [1397, 407] on link "Ver detalhe" at bounding box center [1394, 406] width 53 height 13
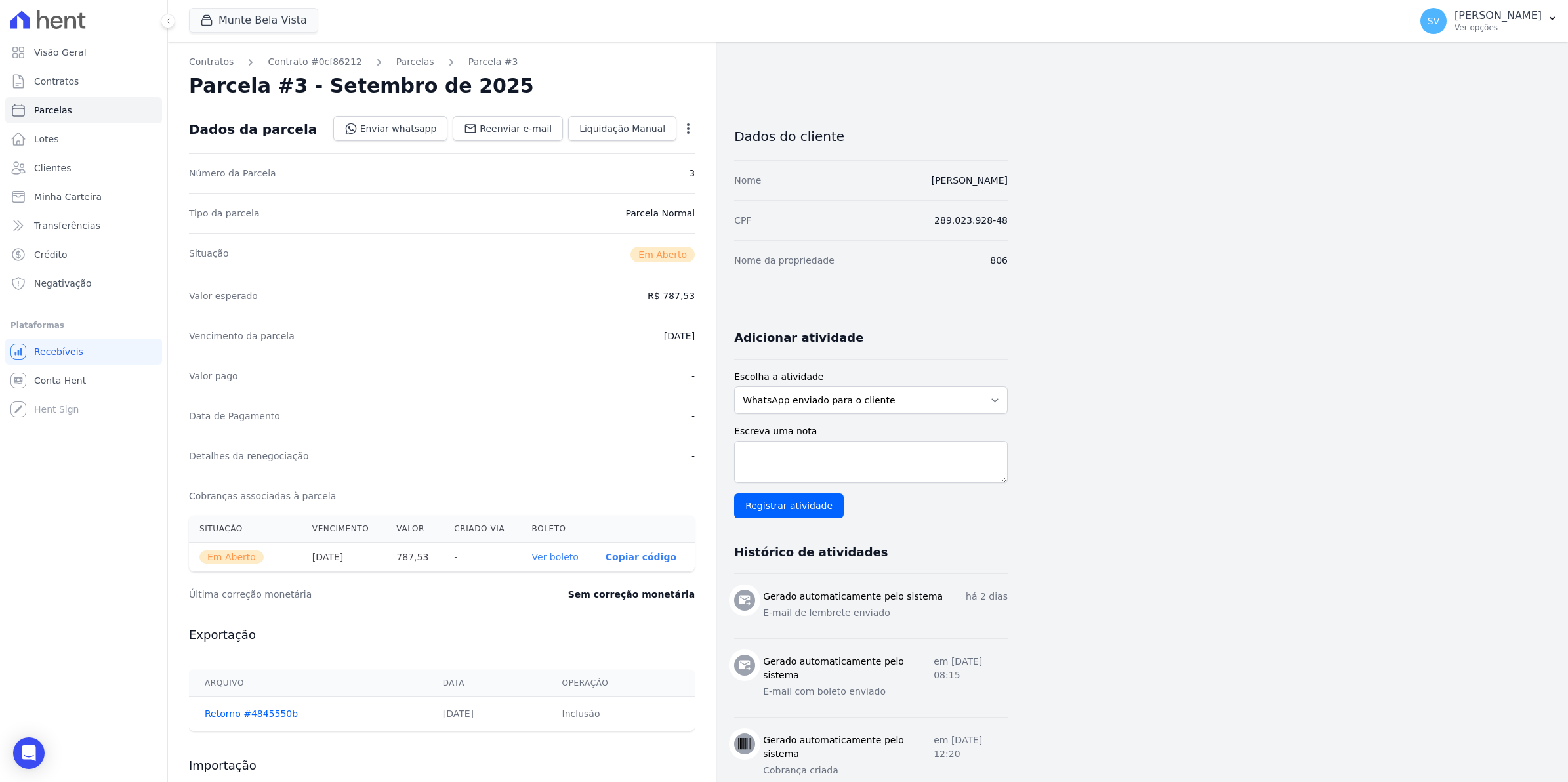
click at [686, 129] on icon "button" at bounding box center [688, 129] width 13 height 13
click at [635, 154] on link "Alterar" at bounding box center [632, 146] width 116 height 23
click at [610, 341] on input "2025-09-15" at bounding box center [643, 335] width 104 height 27
type input "2025-09-17"
click at [676, 128] on span "Salvar" at bounding box center [670, 129] width 29 height 13
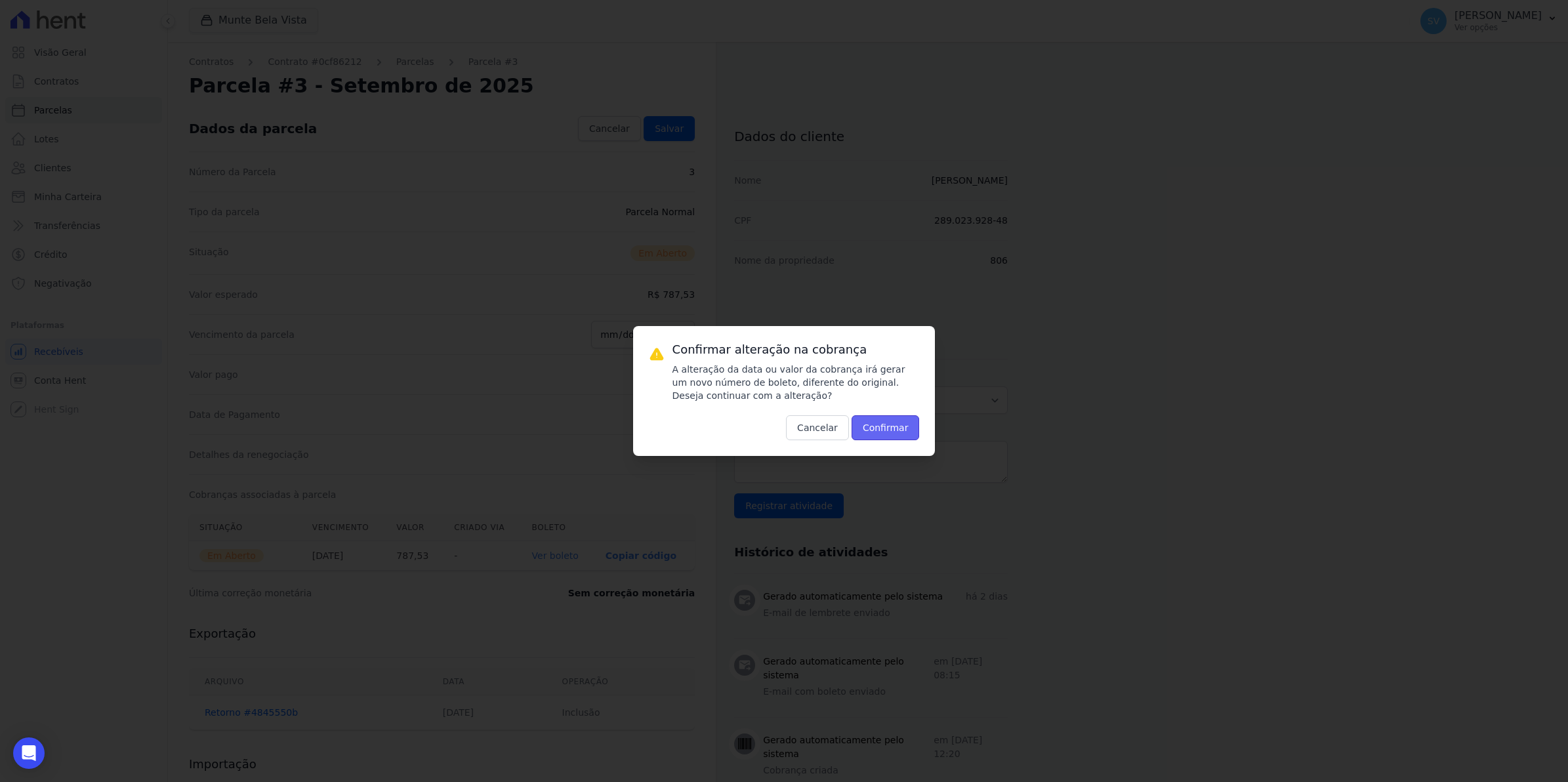
click at [913, 435] on button "Confirmar" at bounding box center [885, 428] width 68 height 25
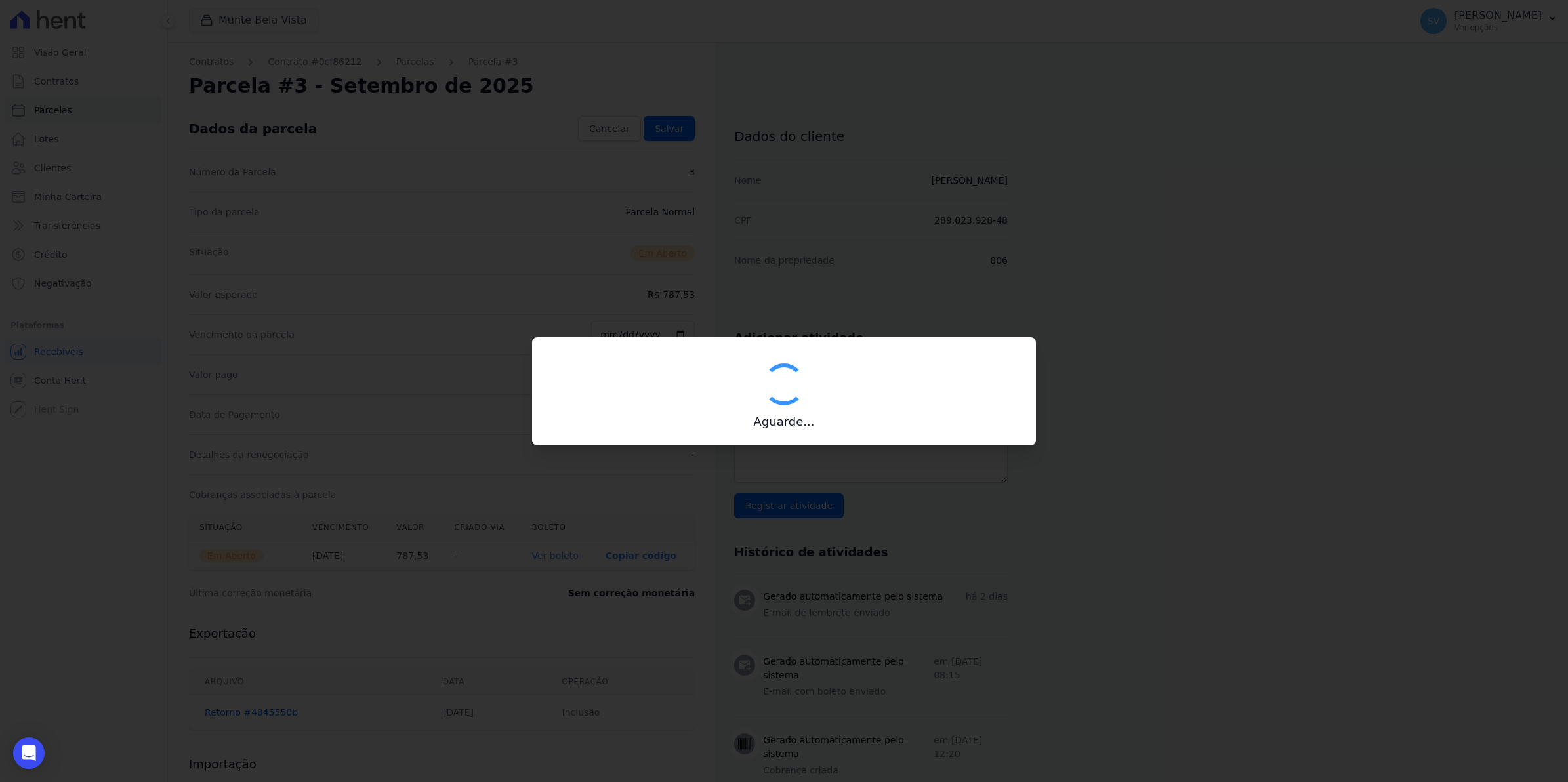
type input "00190000090335103300000656675170212050000078753"
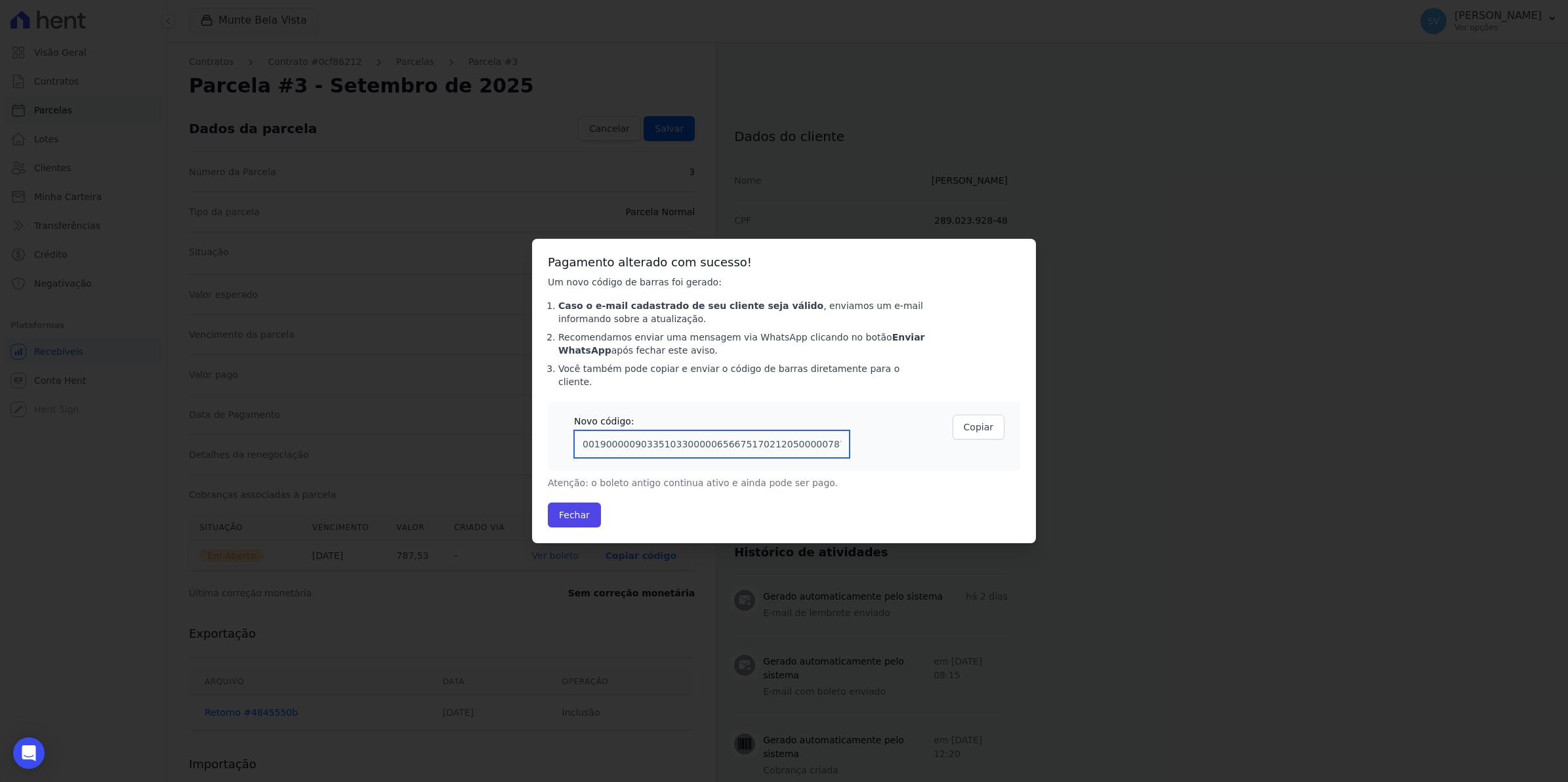
drag, startPoint x: 844, startPoint y: 441, endPoint x: 200, endPoint y: 432, distance: 644.1
click at [200, 432] on div "Confirmar alteração na cobrança A alteração da data ou valor da cobrança irá ge…" at bounding box center [784, 391] width 1568 height 782
click at [575, 502] on button "Fechar" at bounding box center [574, 514] width 53 height 25
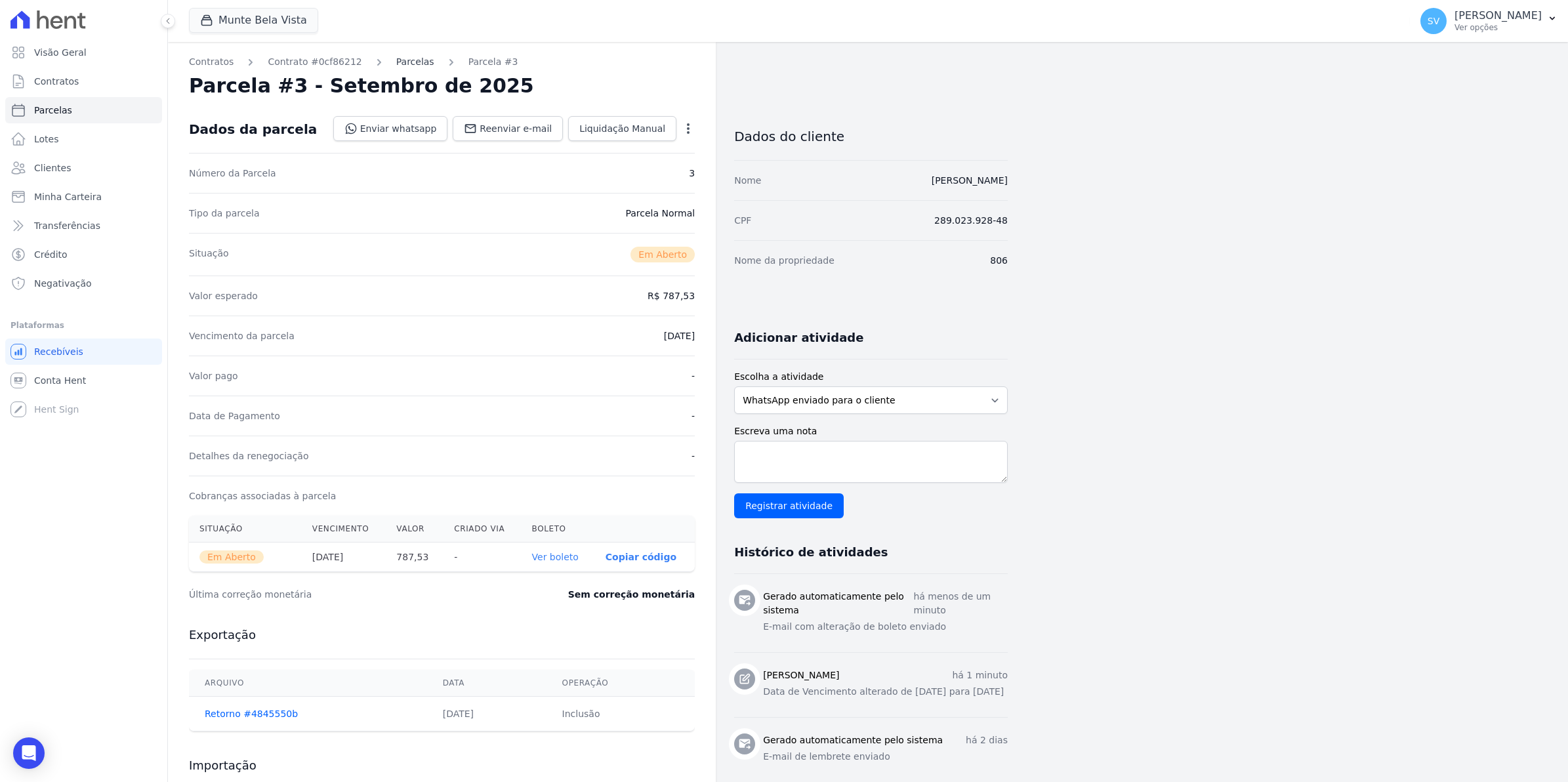
click at [396, 65] on link "Parcelas" at bounding box center [415, 61] width 38 height 14
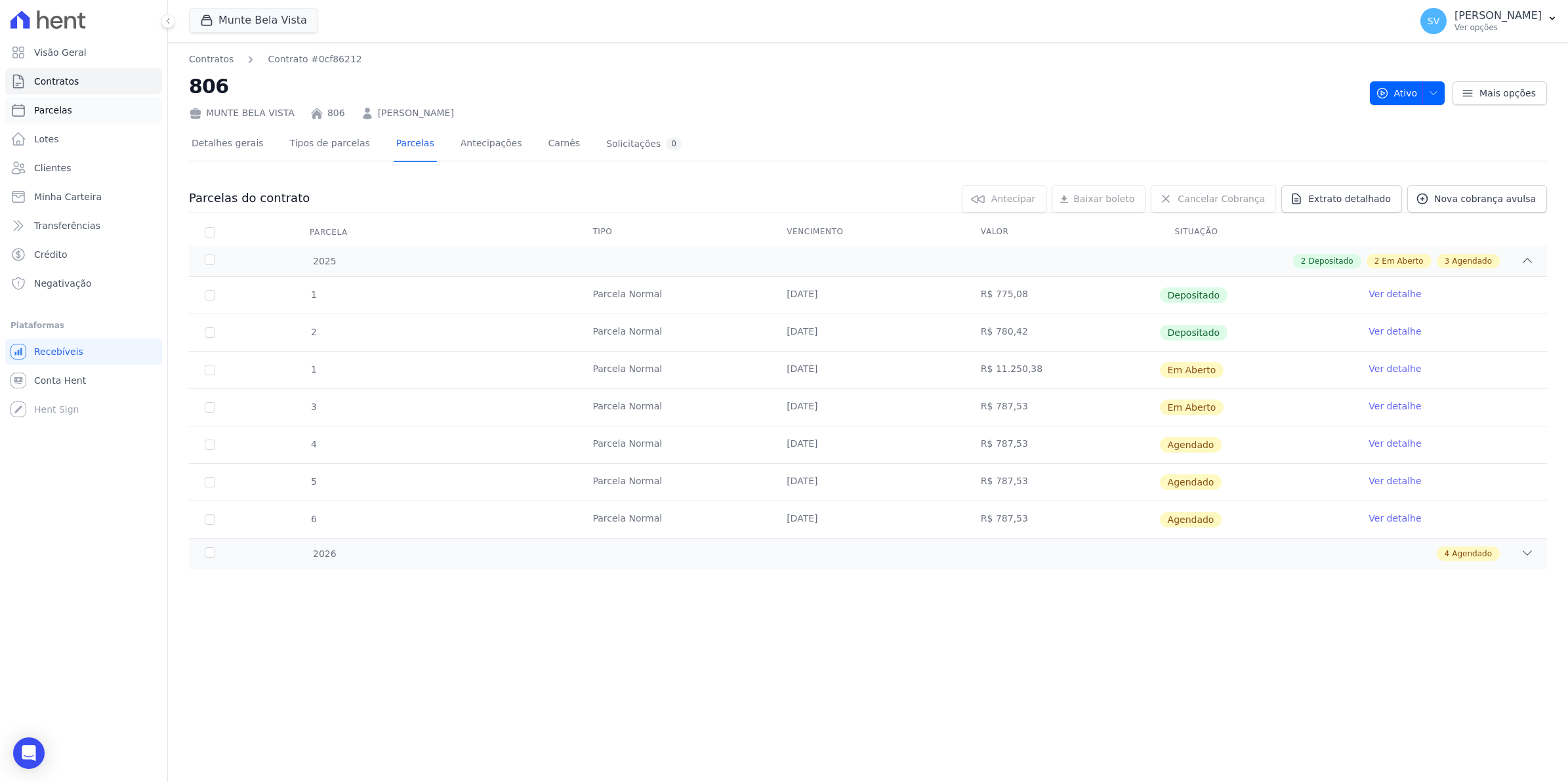
click at [59, 99] on link "Parcelas" at bounding box center [83, 110] width 157 height 26
select select
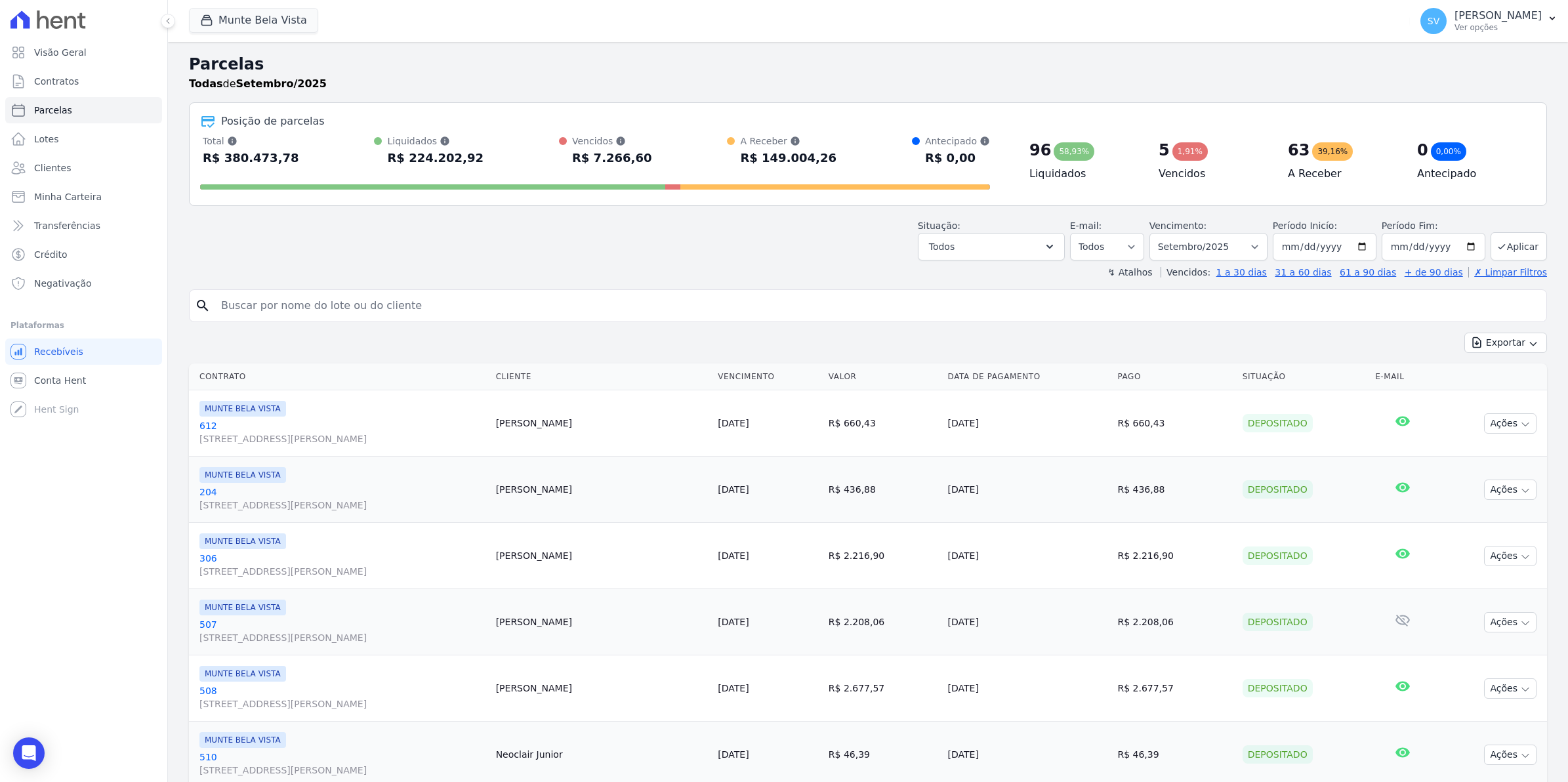
click at [303, 298] on input "search" at bounding box center [877, 306] width 1328 height 26
type input "[PERSON_NAME]"
click at [260, 309] on input "[PERSON_NAME]" at bounding box center [877, 306] width 1328 height 26
select select
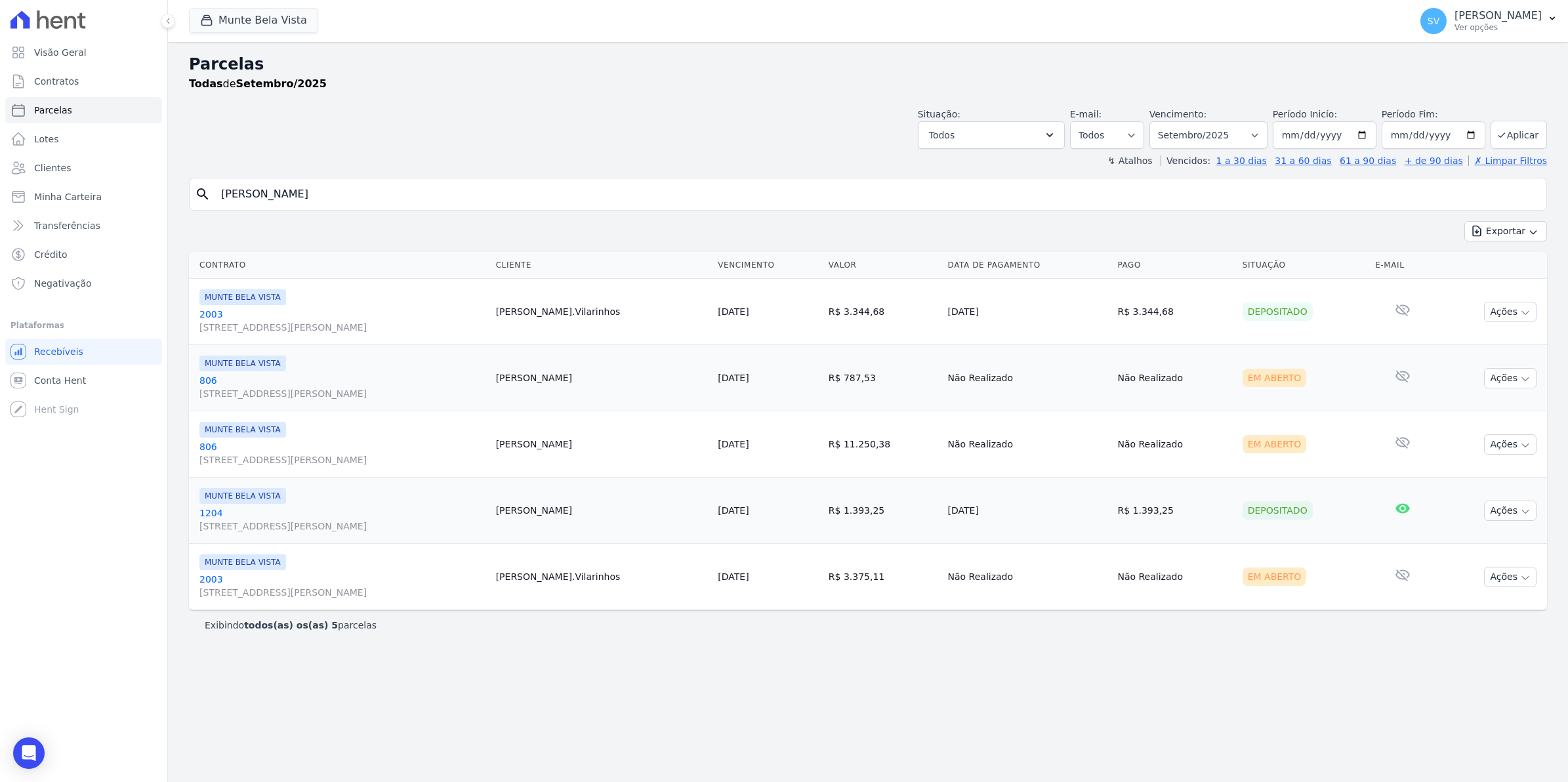
click at [210, 445] on link "806 Avenida Brigadeiro Faria Lima, 1306, 4 andar, Pinheiros" at bounding box center [343, 453] width 286 height 26
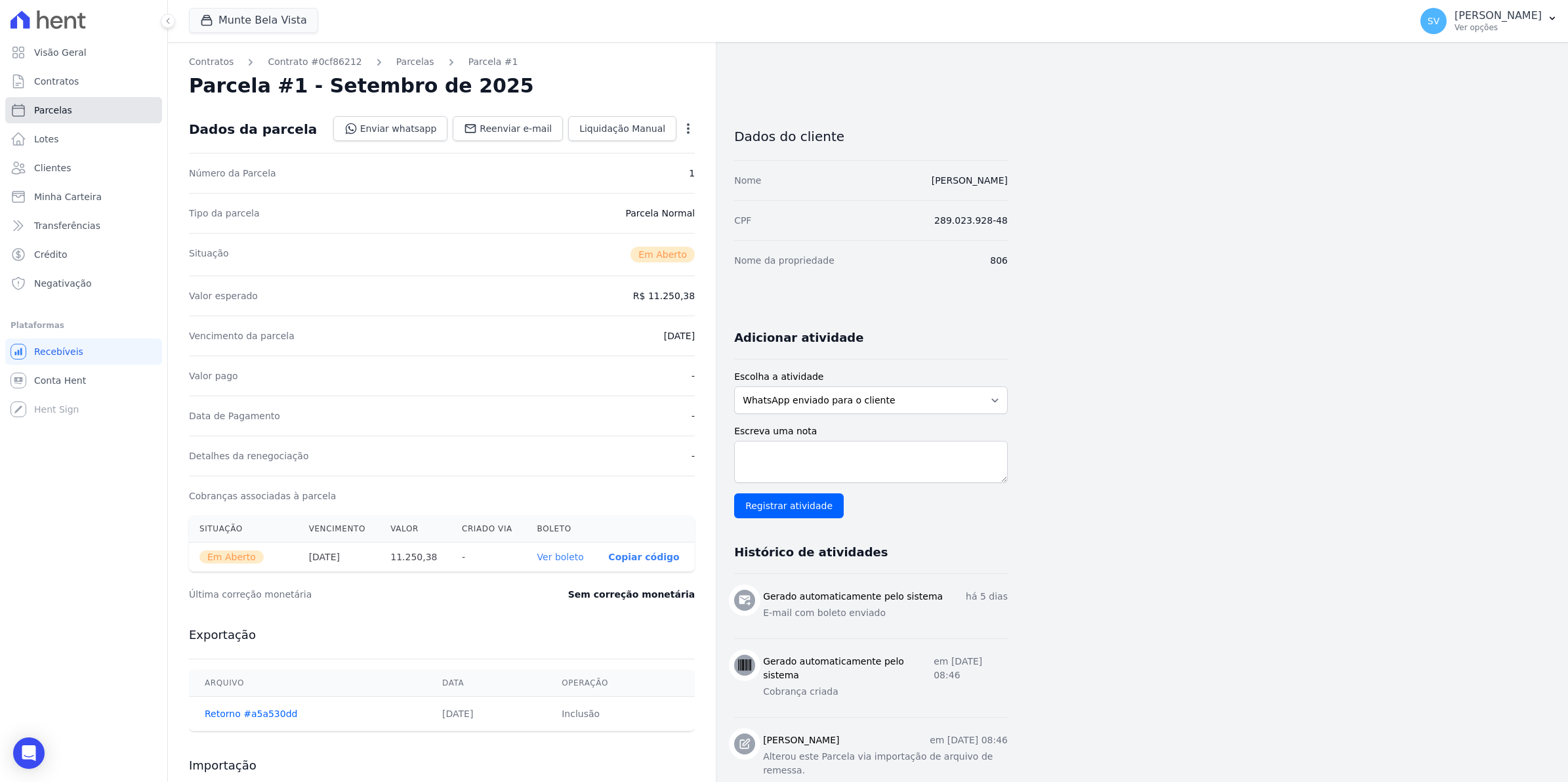
click at [68, 118] on link "Parcelas" at bounding box center [83, 110] width 157 height 26
select select
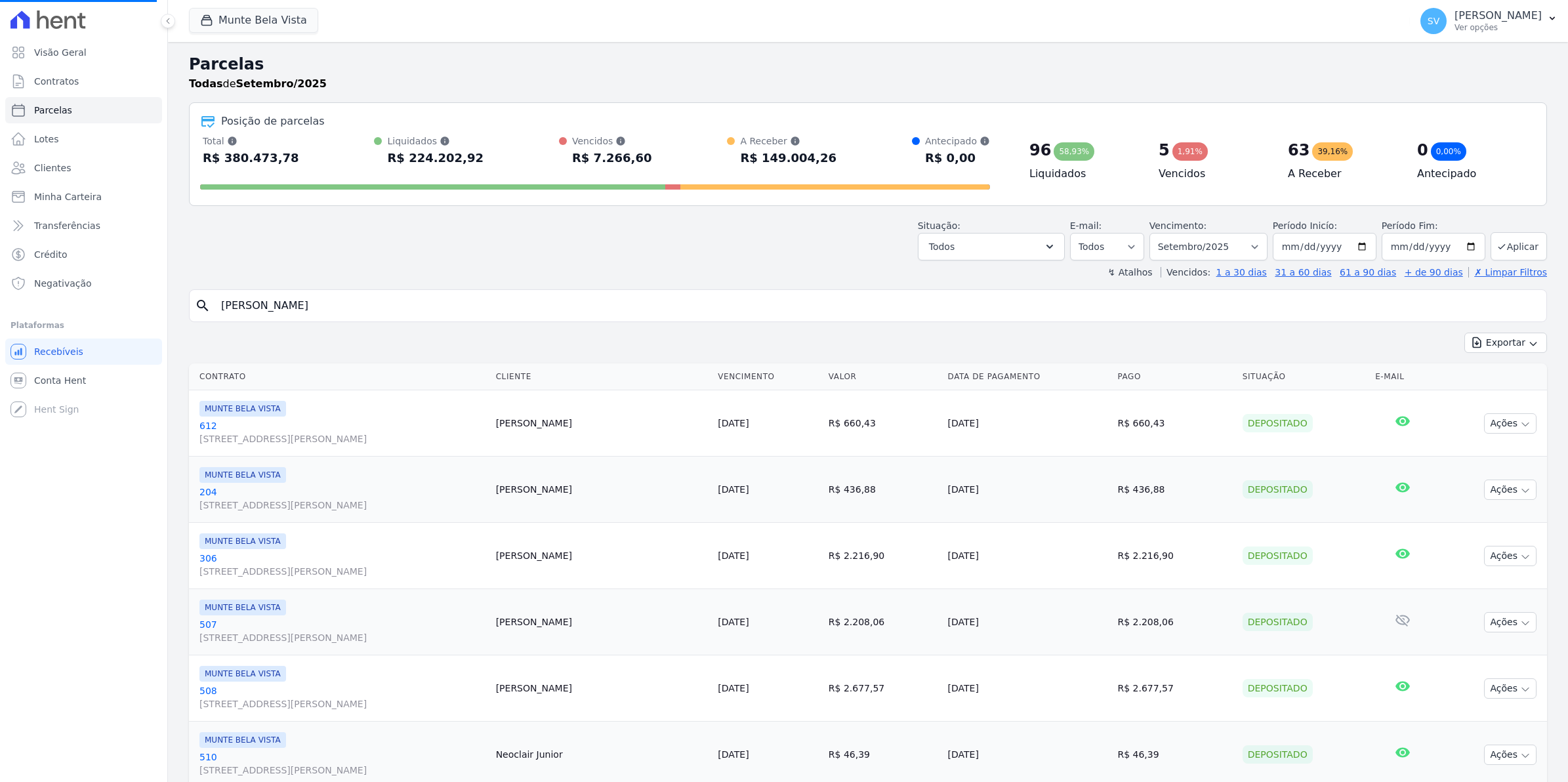
select select
click at [358, 315] on input "search" at bounding box center [877, 306] width 1328 height 26
type input "rafael"
select select
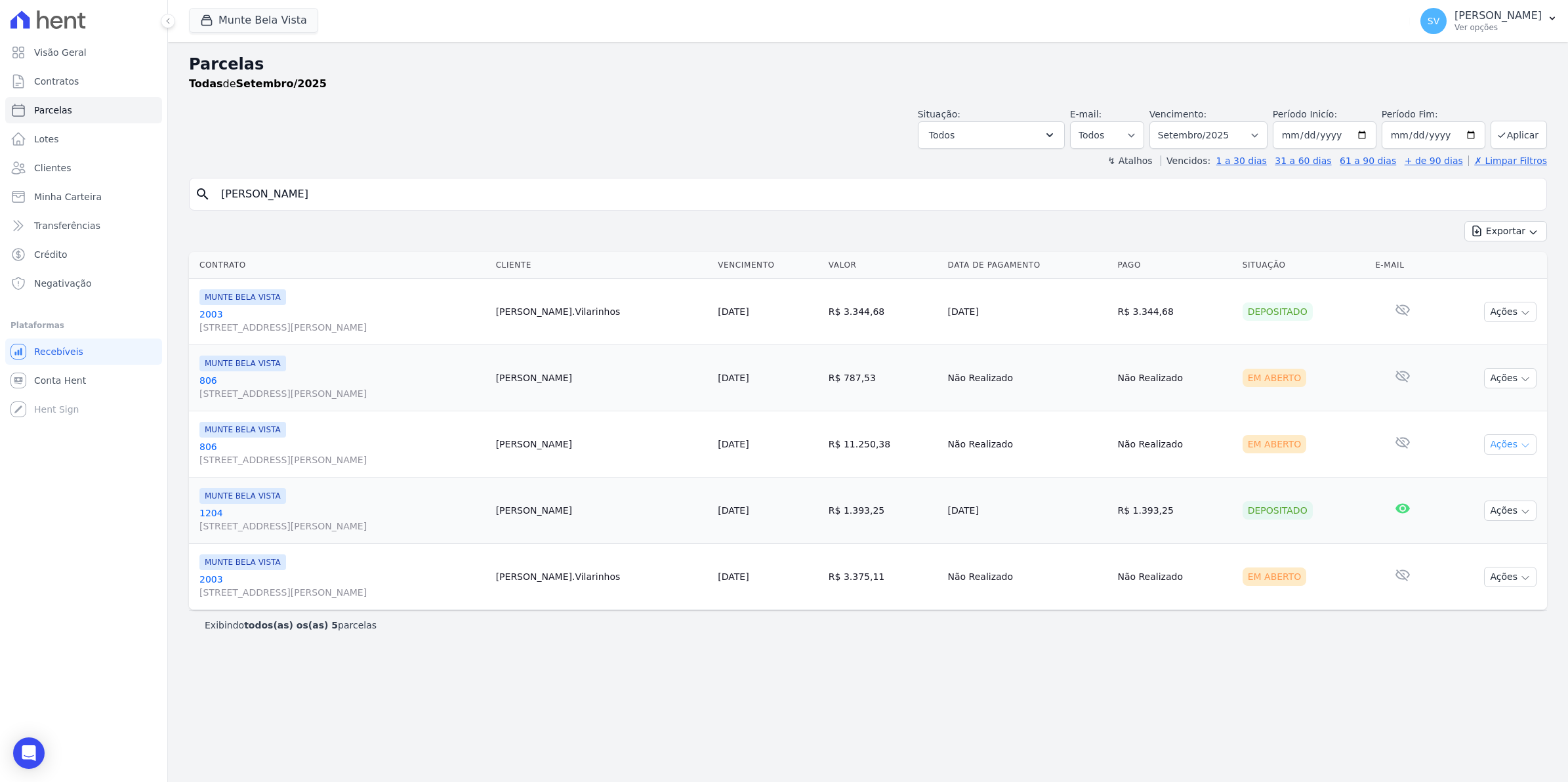
click at [1522, 450] on icon "button" at bounding box center [1525, 445] width 11 height 11
click at [1476, 477] on link "Ver boleto" at bounding box center [1505, 475] width 126 height 24
click at [290, 183] on input "rafael" at bounding box center [877, 194] width 1328 height 26
click at [257, 197] on input "rafael" at bounding box center [877, 194] width 1328 height 26
type input "r"
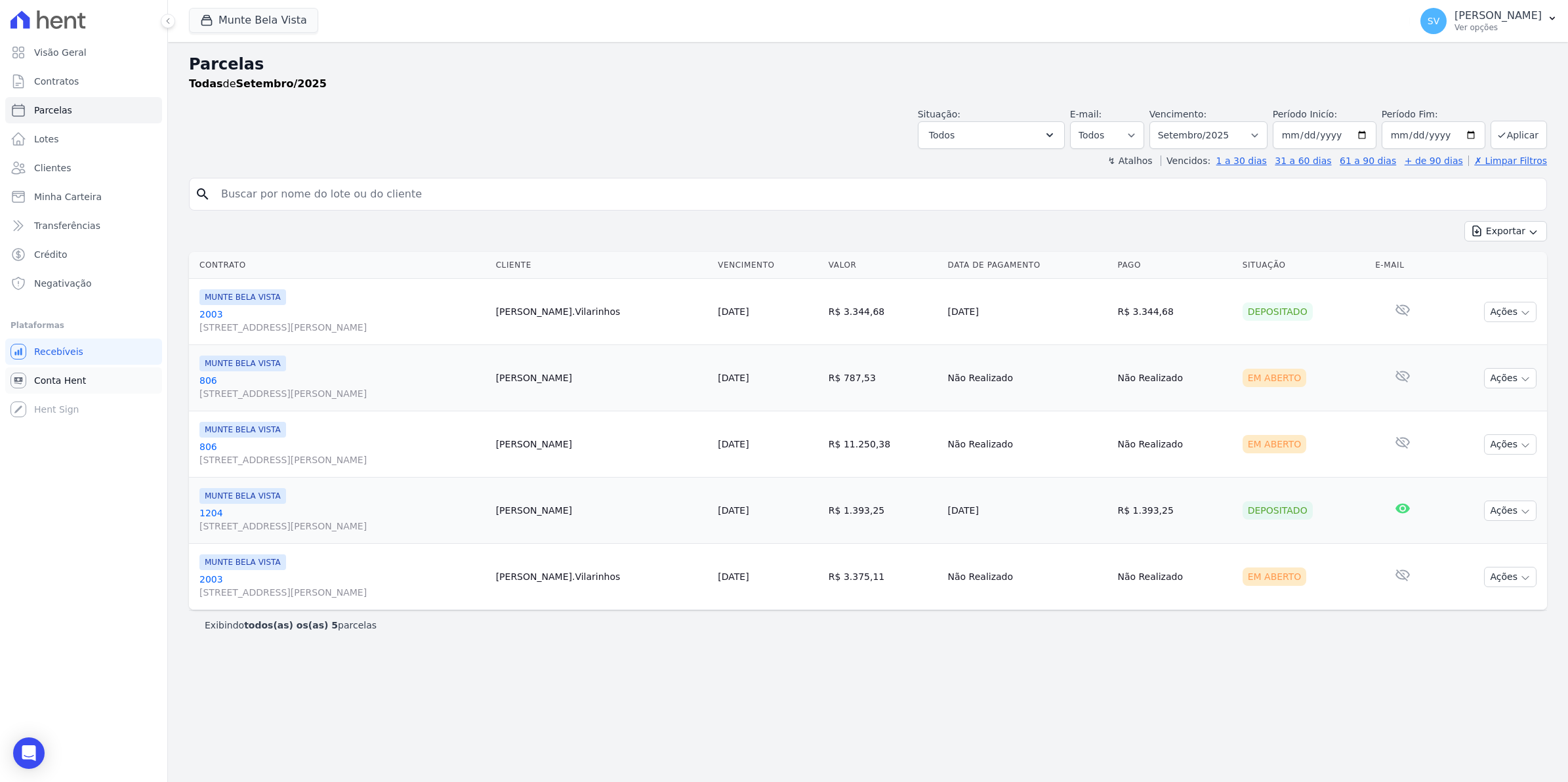
click at [53, 378] on span "Conta Hent" at bounding box center [60, 380] width 52 height 13
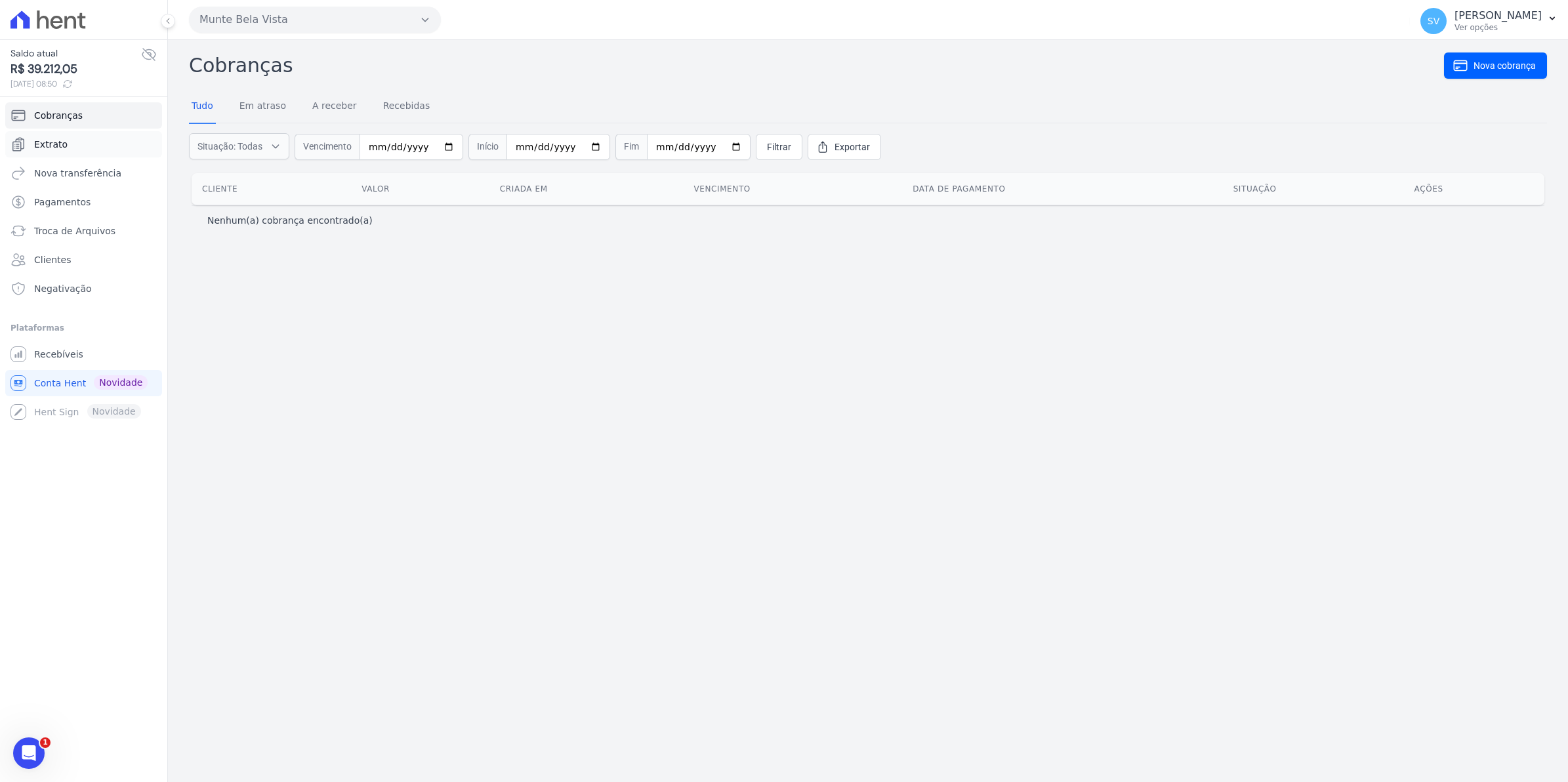
click at [44, 143] on span "Extrato" at bounding box center [50, 144] width 33 height 13
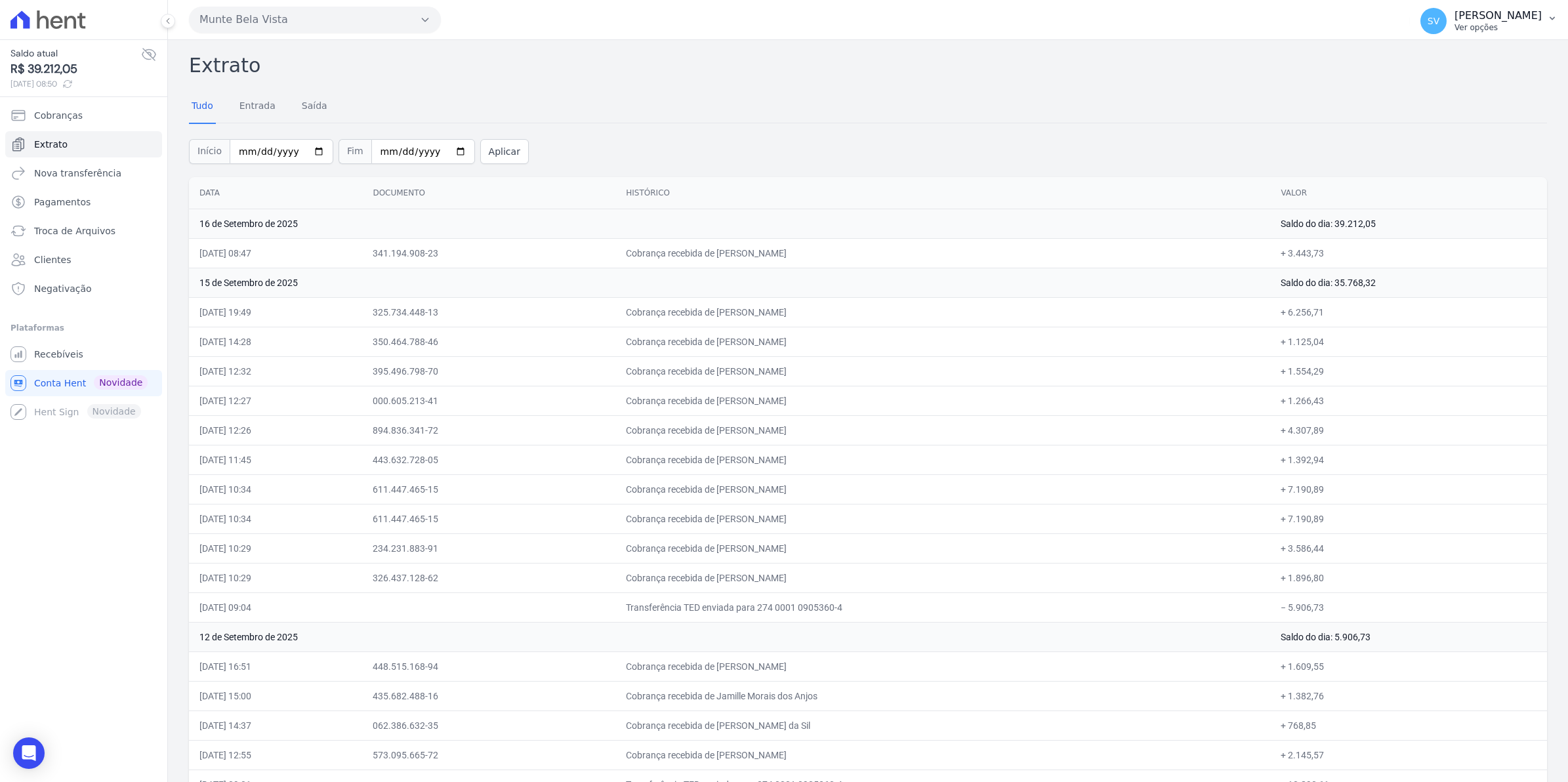
click at [1447, 28] on span "SV" at bounding box center [1433, 21] width 26 height 26
click at [70, 356] on span "Recebíveis" at bounding box center [58, 354] width 49 height 13
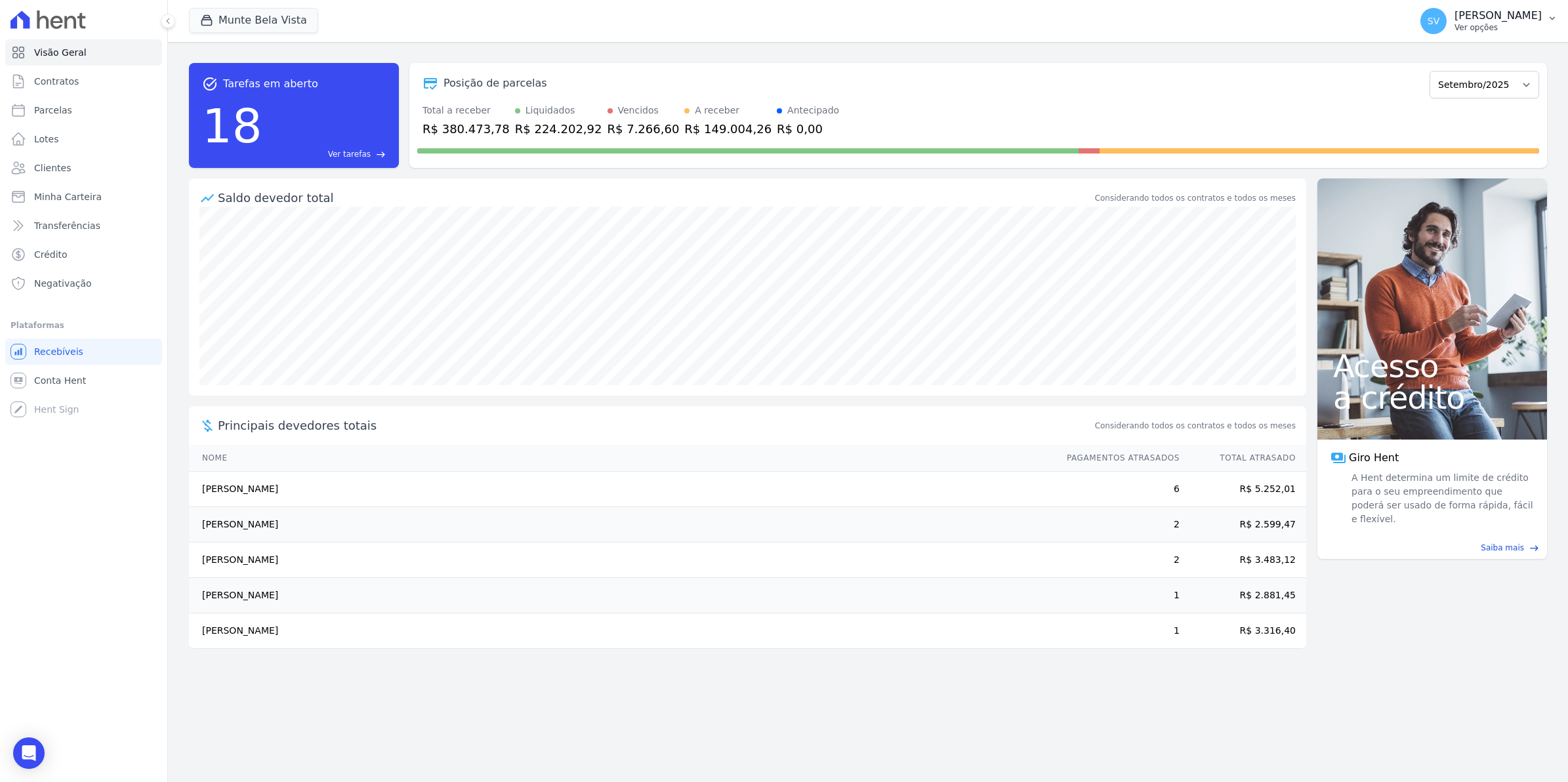
click at [1447, 30] on span "SV" at bounding box center [1433, 21] width 26 height 26
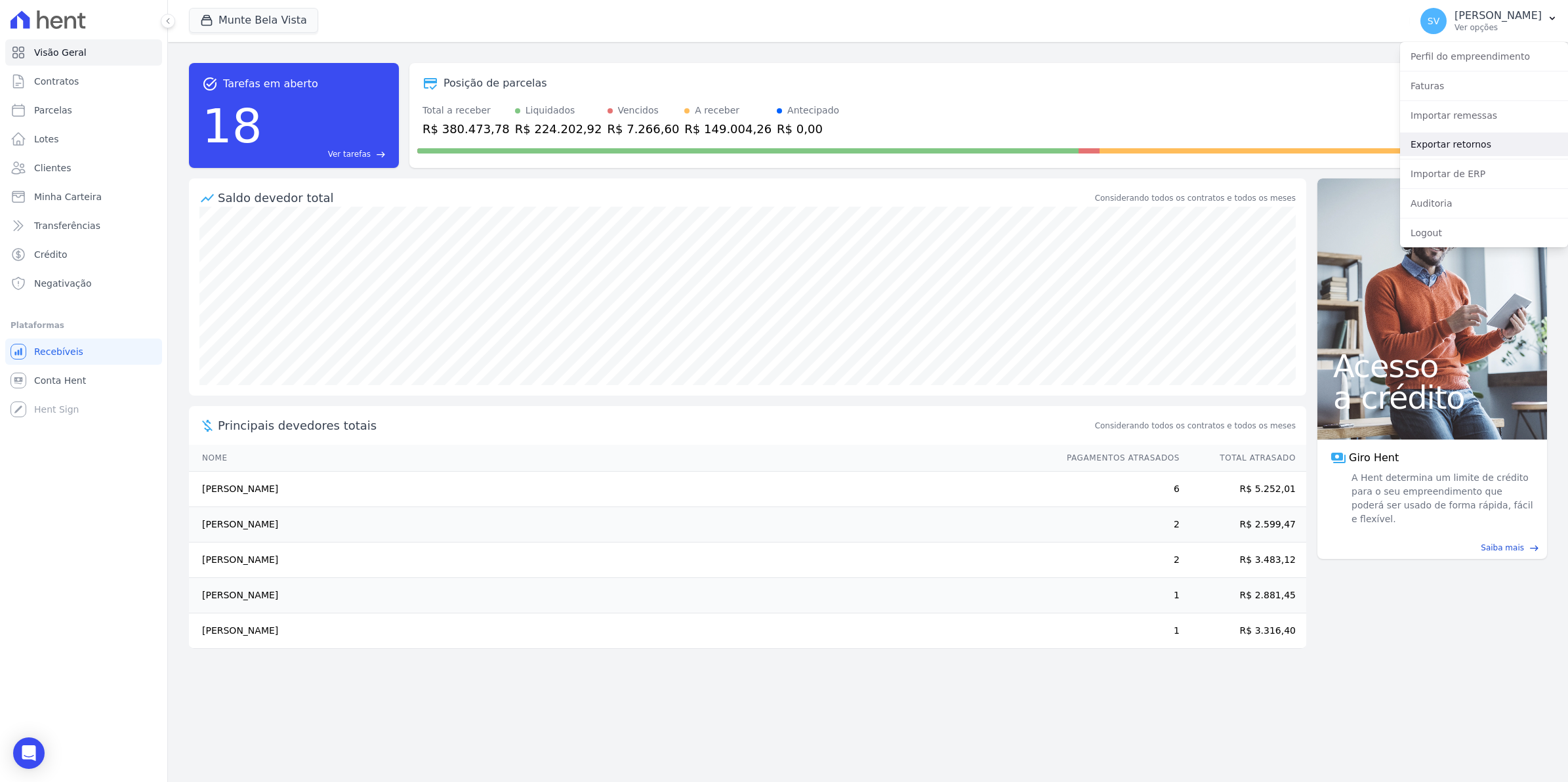
click at [1427, 145] on link "Exportar retornos" at bounding box center [1484, 144] width 168 height 23
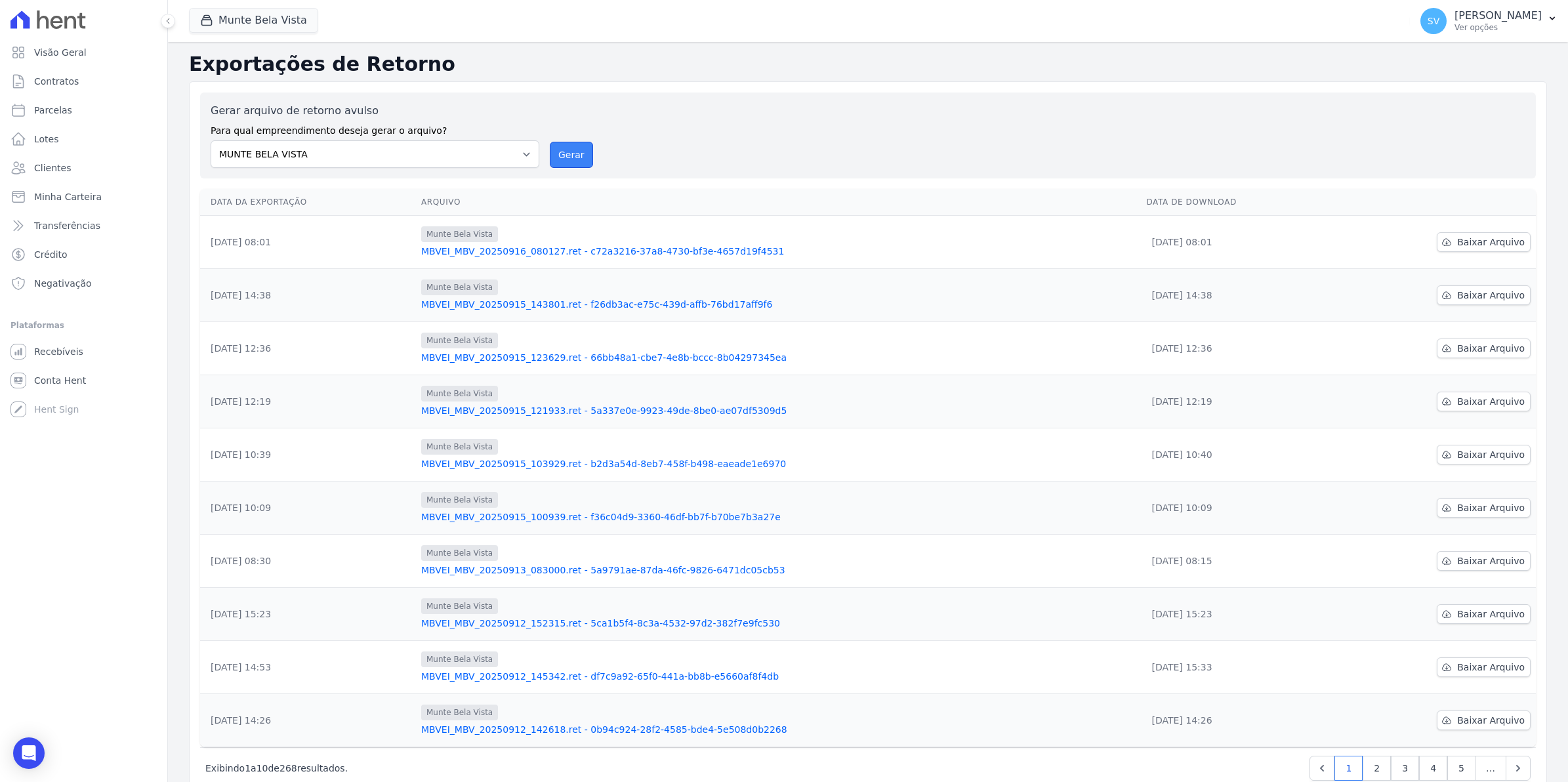
click at [562, 159] on button "Gerar" at bounding box center [572, 154] width 44 height 26
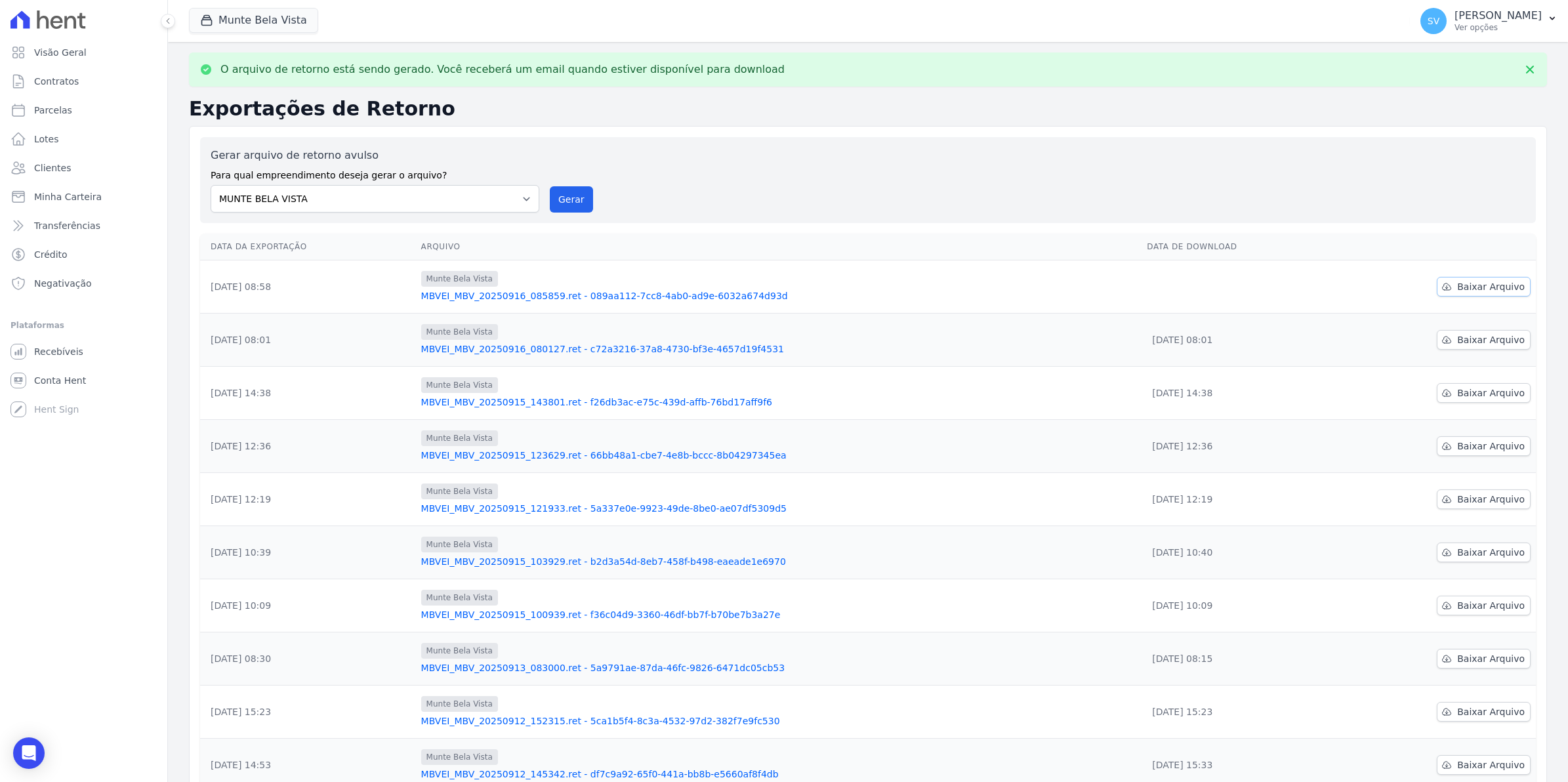
click at [1460, 284] on span "Baixar Arquivo" at bounding box center [1491, 286] width 68 height 13
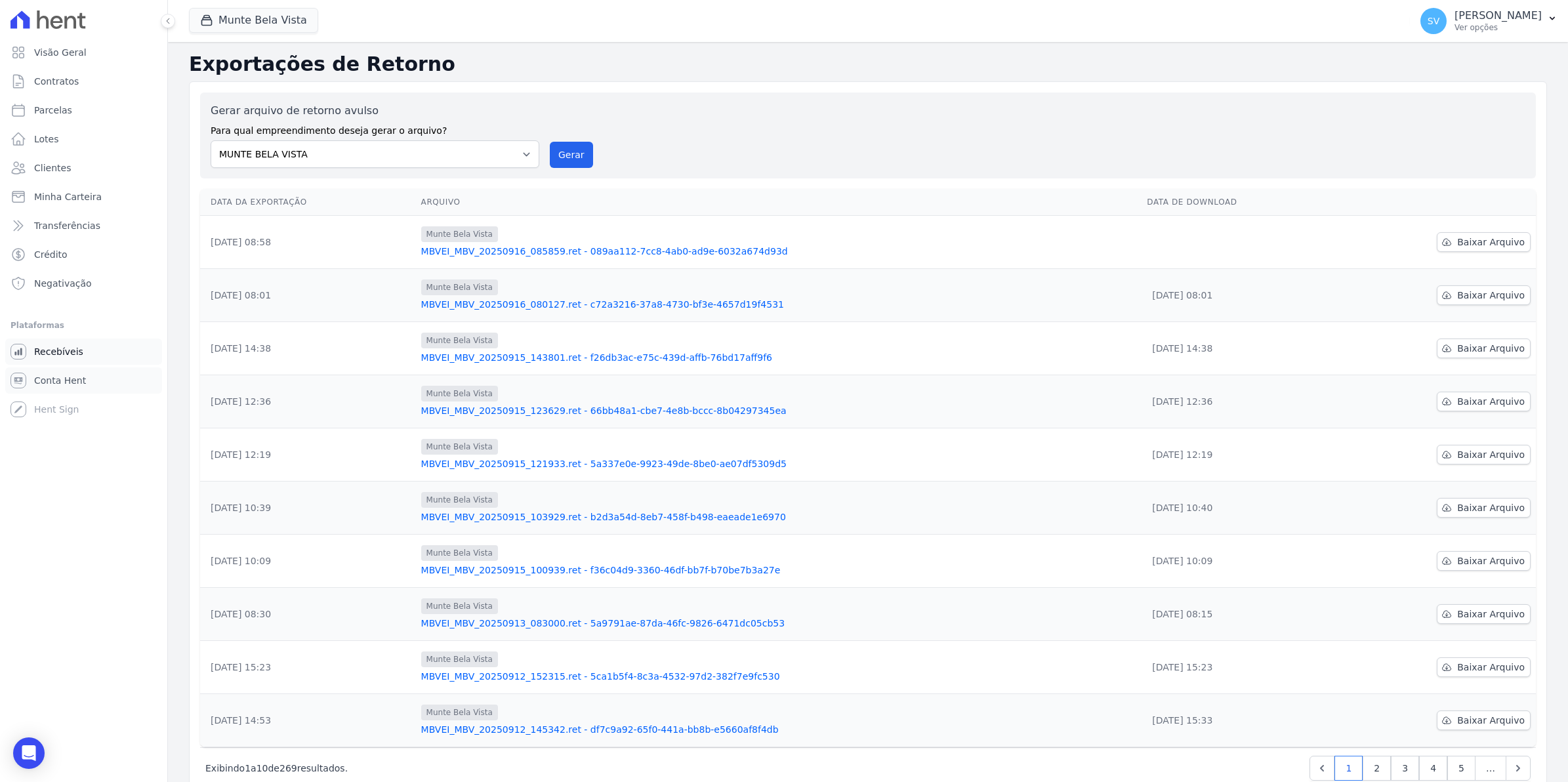
drag, startPoint x: 47, startPoint y: 379, endPoint x: 47, endPoint y: 338, distance: 41.0
click at [47, 379] on span "Conta Hent" at bounding box center [60, 380] width 52 height 13
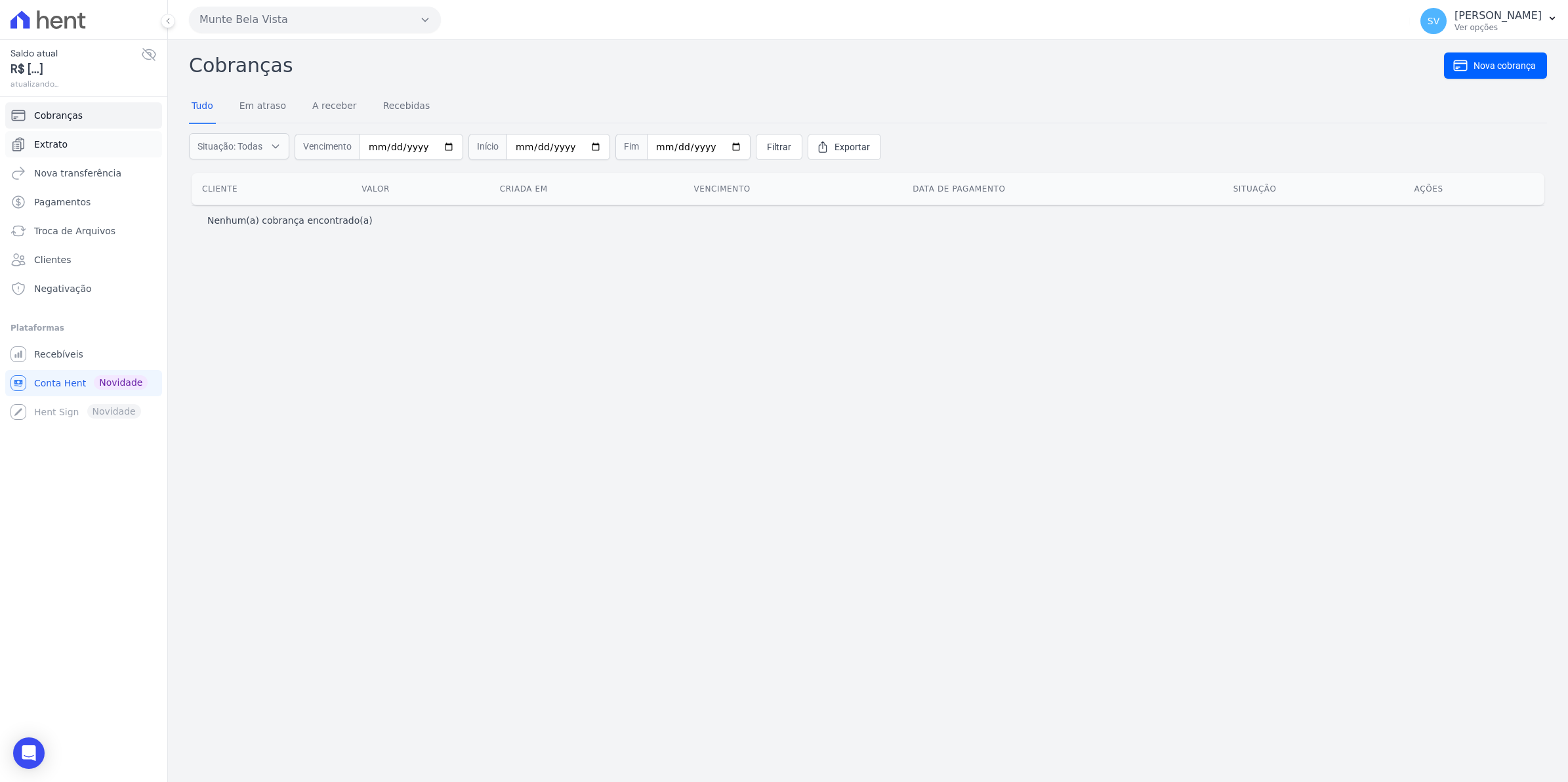
click at [62, 141] on span "Extrato" at bounding box center [50, 144] width 33 height 13
click at [73, 146] on link "Extrato" at bounding box center [83, 144] width 157 height 26
